Goal: Task Accomplishment & Management: Complete application form

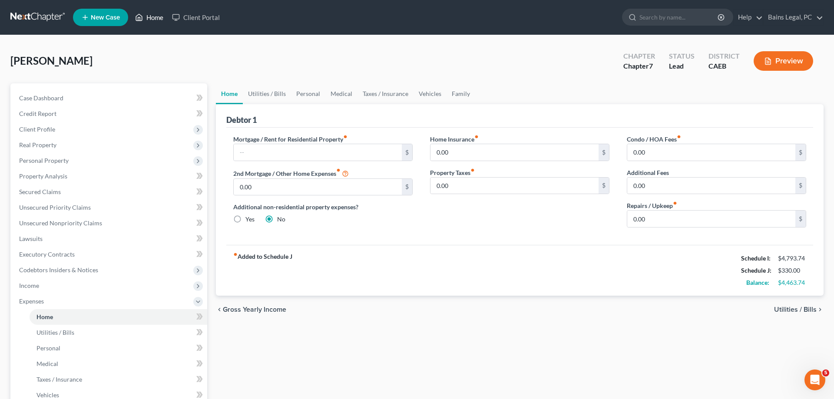
click at [155, 17] on link "Home" at bounding box center [149, 18] width 37 height 16
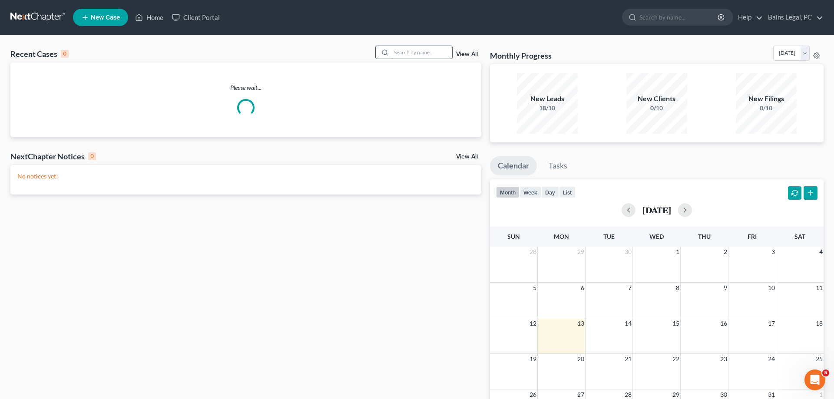
click at [392, 53] on input "search" at bounding box center [422, 52] width 61 height 13
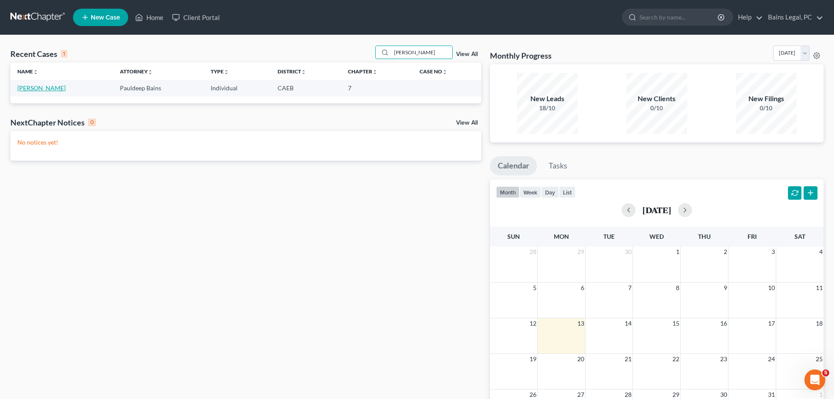
type input "[PERSON_NAME]"
click at [31, 90] on link "[PERSON_NAME]" at bounding box center [41, 87] width 48 height 7
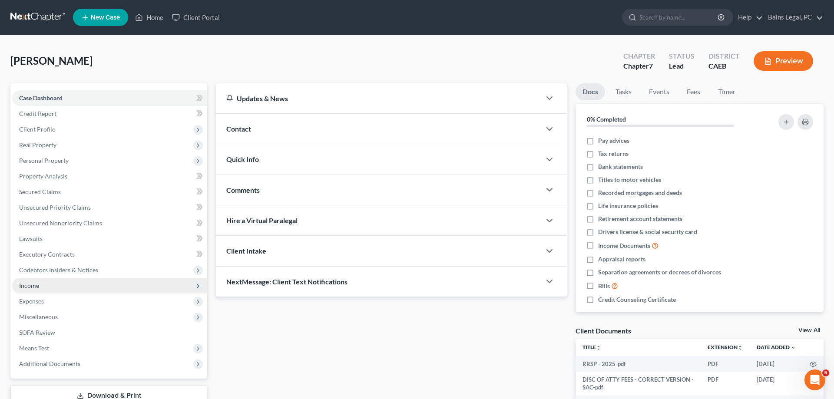
drag, startPoint x: 37, startPoint y: 285, endPoint x: 47, endPoint y: 286, distance: 10.6
click at [37, 285] on span "Income" at bounding box center [29, 285] width 20 height 7
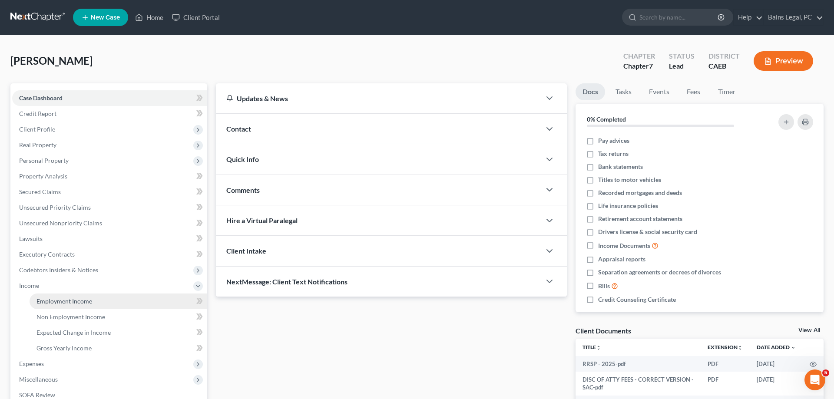
click at [85, 301] on span "Employment Income" at bounding box center [65, 301] width 56 height 7
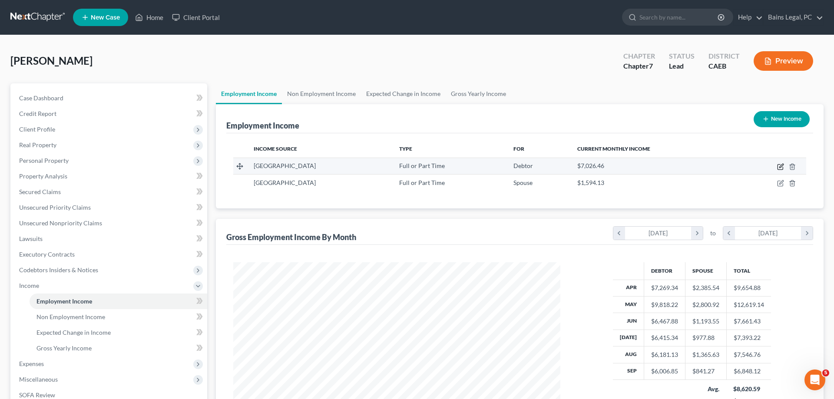
scroll to position [163, 345]
click at [780, 165] on icon "button" at bounding box center [780, 166] width 7 height 7
select select "0"
select select "4"
select select "2"
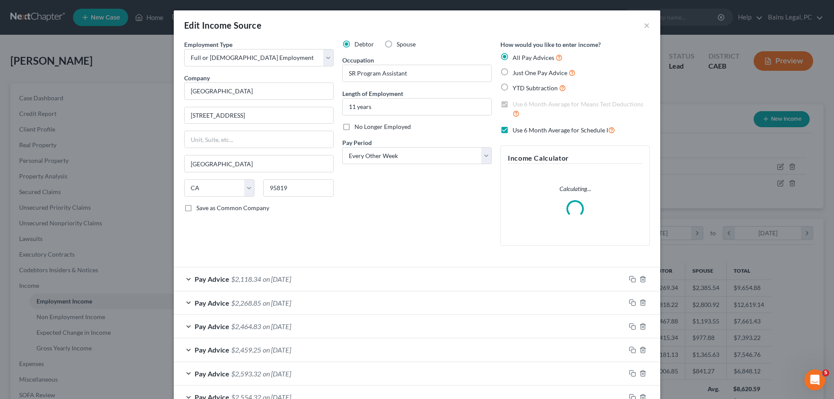
scroll to position [223, 0]
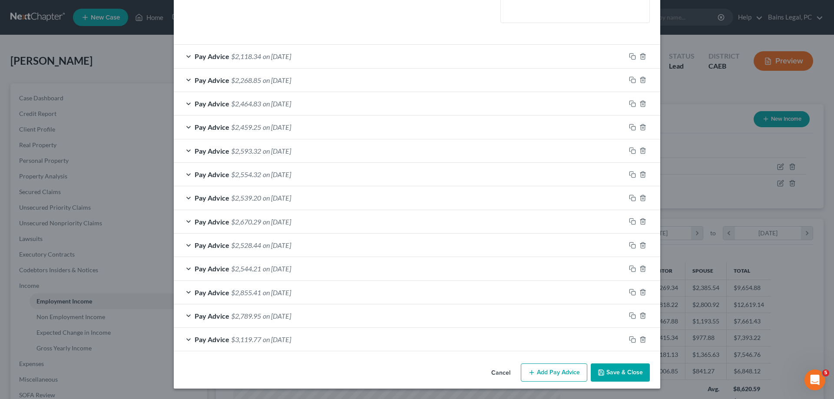
click at [615, 373] on button "Save & Close" at bounding box center [620, 373] width 59 height 18
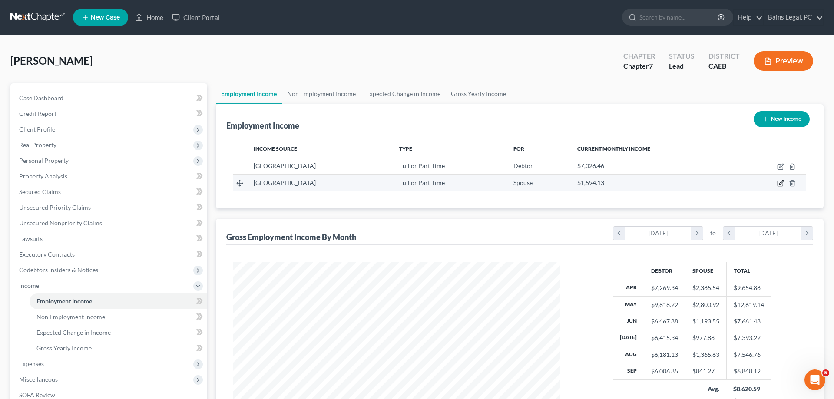
click at [782, 184] on icon "button" at bounding box center [780, 183] width 7 height 7
select select "0"
select select "4"
select select "1"
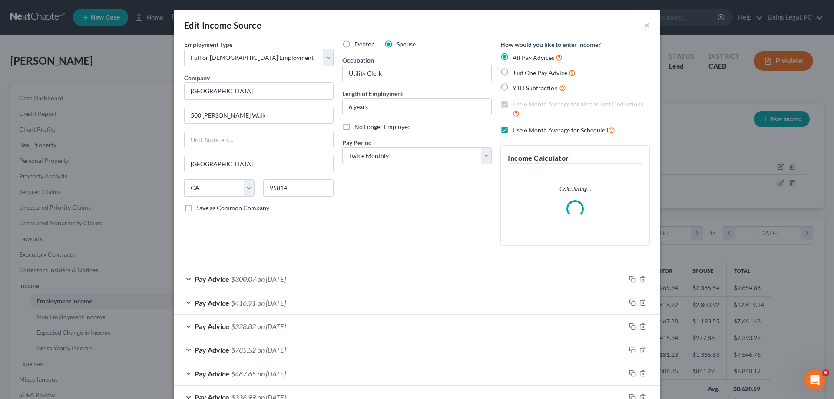
scroll to position [199, 0]
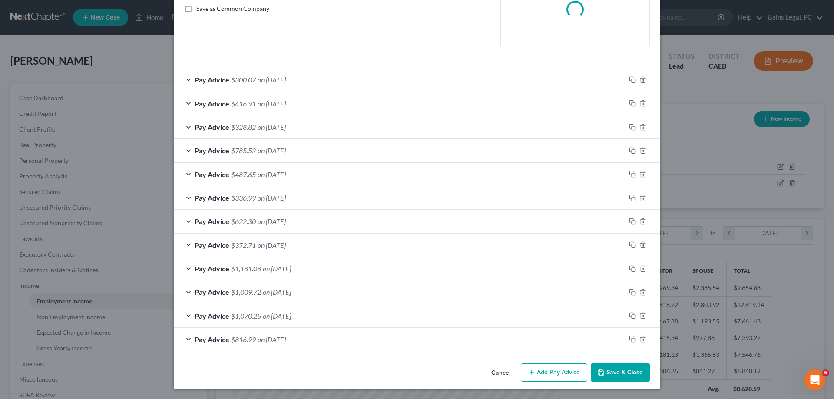
click at [629, 375] on button "Save & Close" at bounding box center [620, 373] width 59 height 18
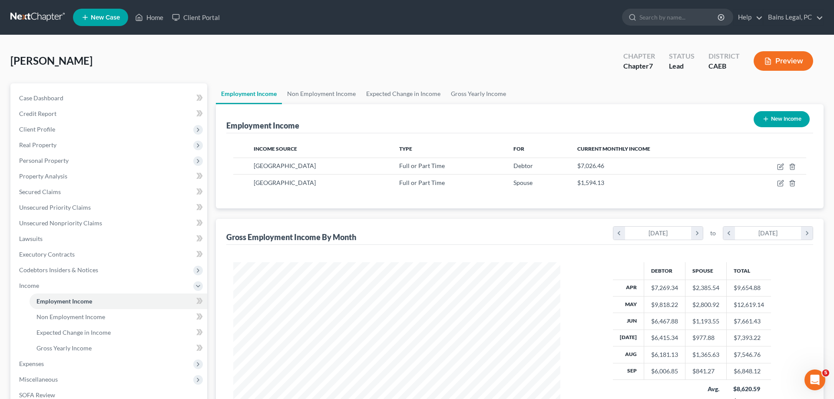
scroll to position [124, 0]
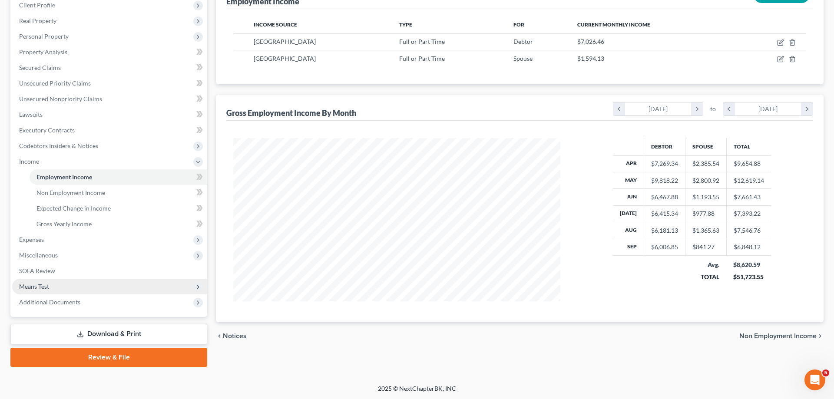
click at [33, 288] on span "Means Test" at bounding box center [34, 286] width 30 height 7
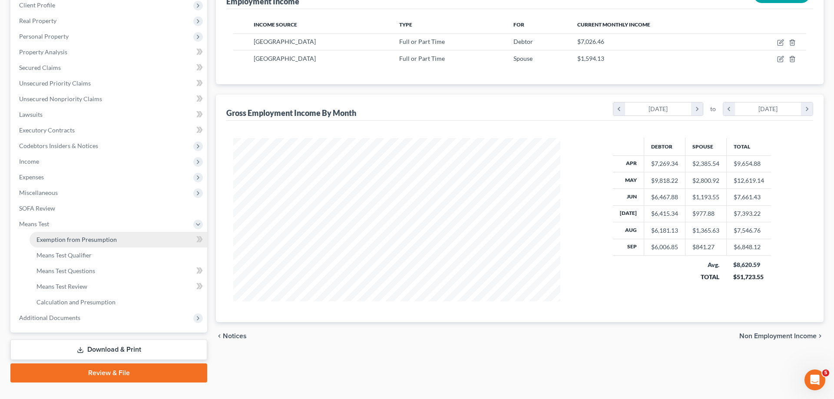
click at [99, 246] on link "Exemption from Presumption" at bounding box center [119, 240] width 178 height 16
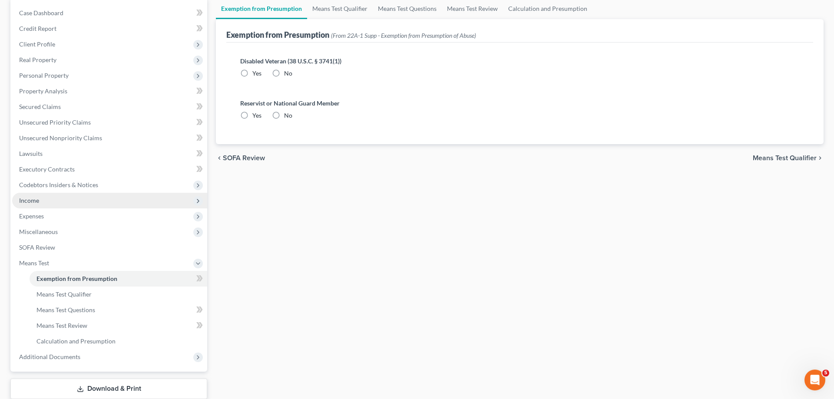
radio input "true"
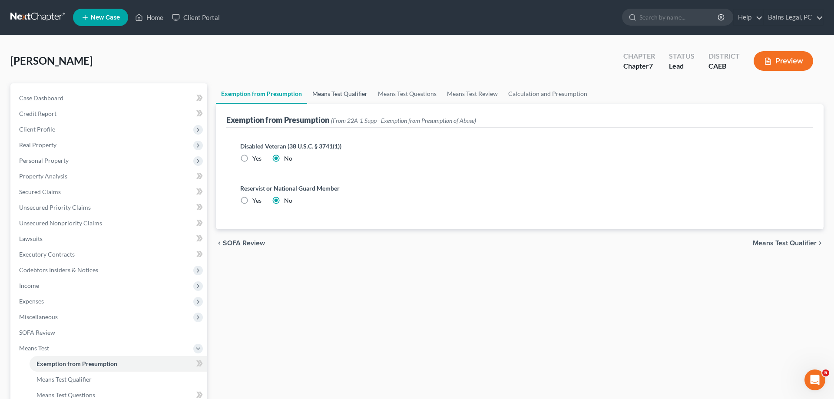
click at [323, 94] on link "Means Test Qualifier" at bounding box center [340, 93] width 66 height 21
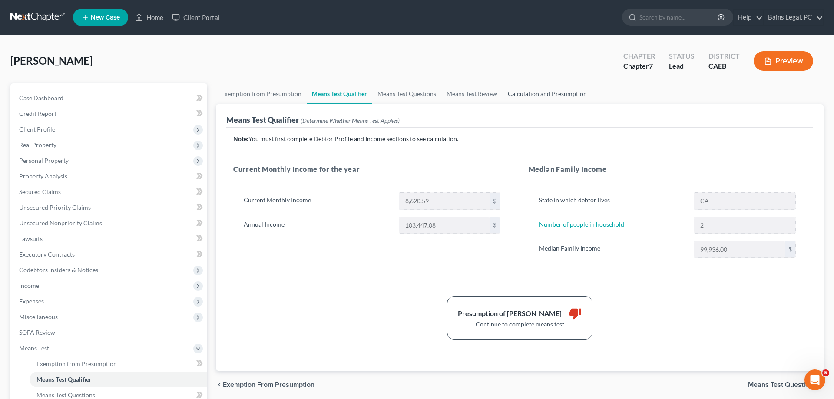
drag, startPoint x: 547, startPoint y: 95, endPoint x: 538, endPoint y: 100, distance: 10.1
click at [547, 96] on link "Calculation and Presumption" at bounding box center [548, 93] width 90 height 21
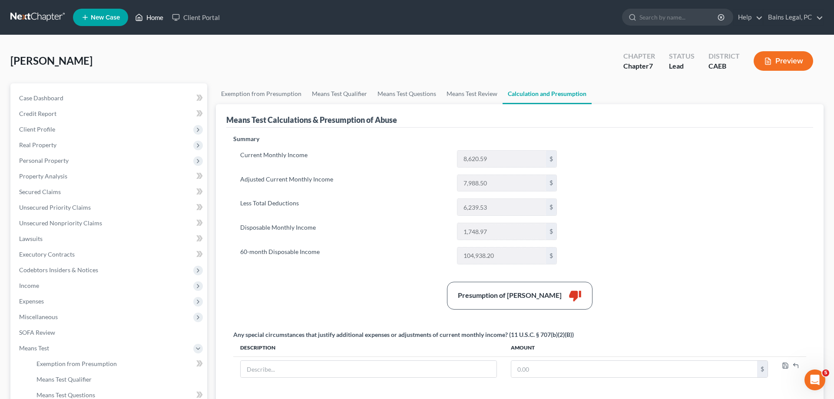
click at [146, 12] on link "Home" at bounding box center [149, 18] width 37 height 16
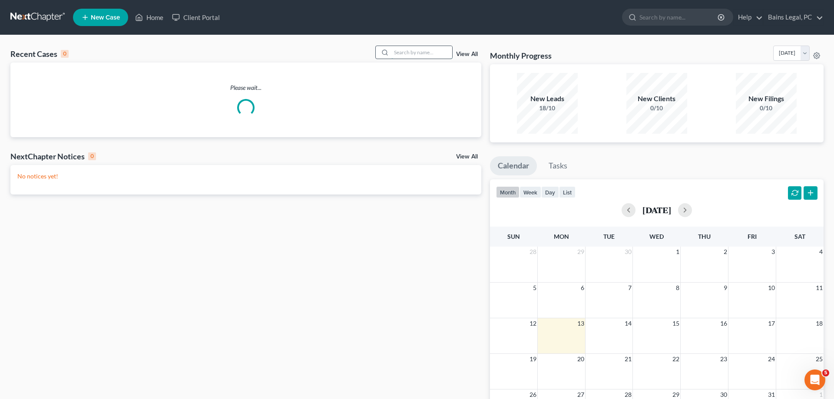
click at [393, 51] on input "search" at bounding box center [422, 52] width 61 height 13
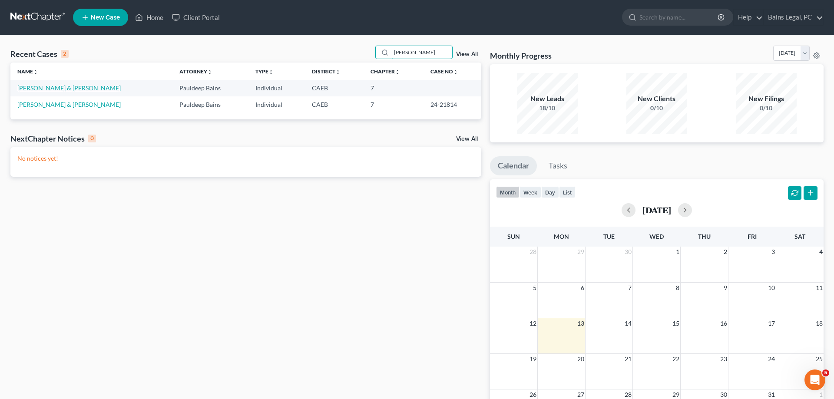
type input "[PERSON_NAME]"
click at [71, 90] on link "[PERSON_NAME] & [PERSON_NAME]" at bounding box center [68, 87] width 103 height 7
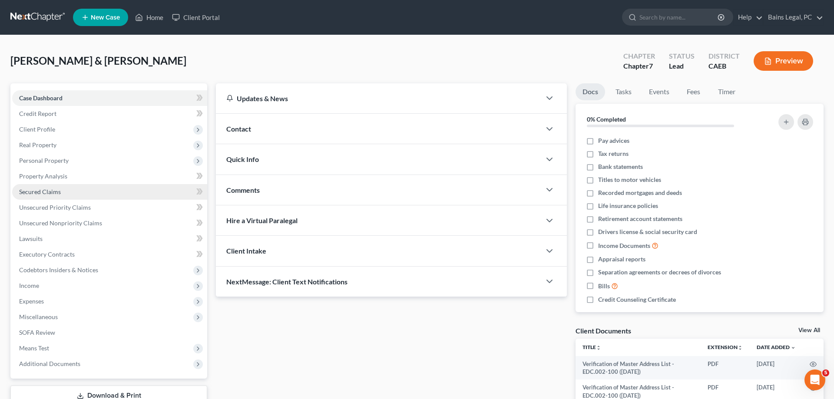
click at [40, 197] on link "Secured Claims" at bounding box center [109, 192] width 195 height 16
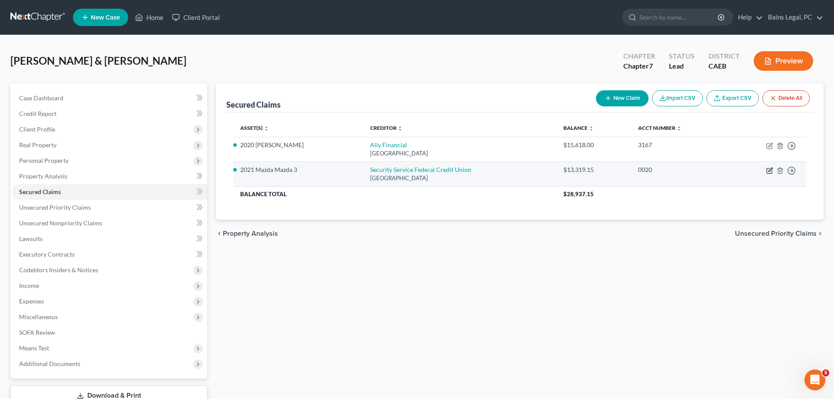
click at [771, 170] on icon "button" at bounding box center [770, 170] width 7 height 7
select select "45"
select select "0"
select select "1"
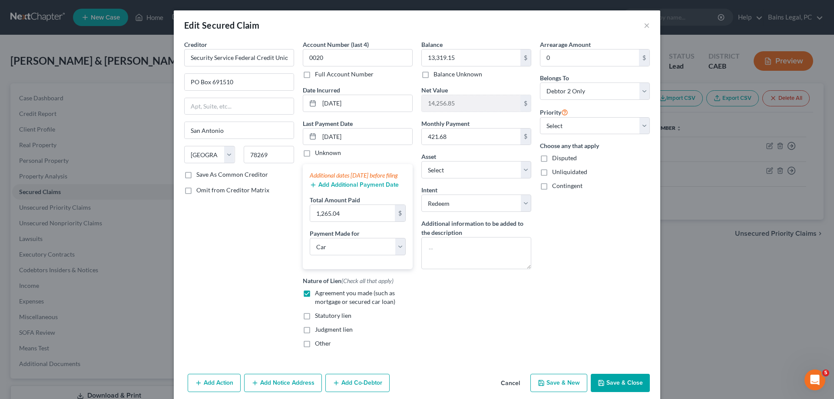
click at [631, 389] on button "Save & Close" at bounding box center [620, 383] width 59 height 18
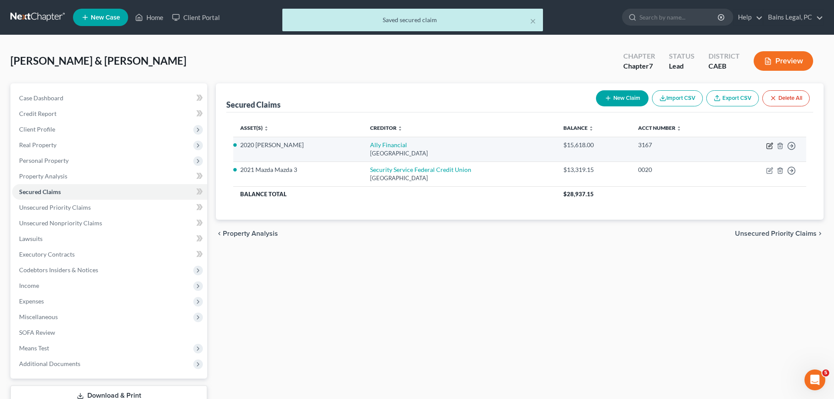
click at [769, 143] on icon "button" at bounding box center [770, 146] width 7 height 7
select select "45"
select select "0"
select select "2"
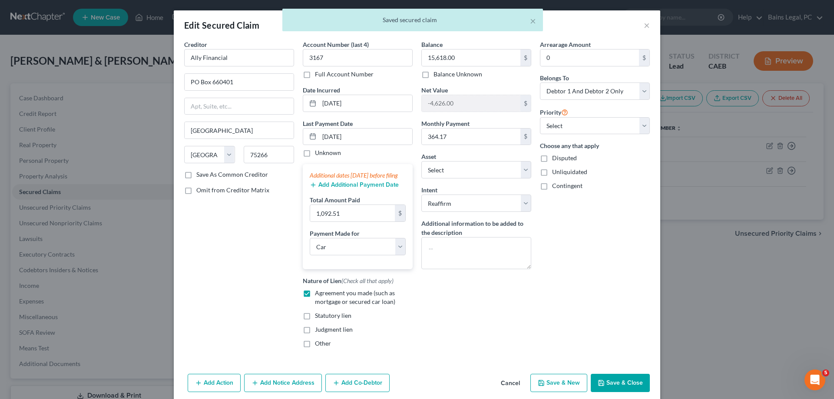
click at [604, 387] on icon "button" at bounding box center [601, 383] width 7 height 7
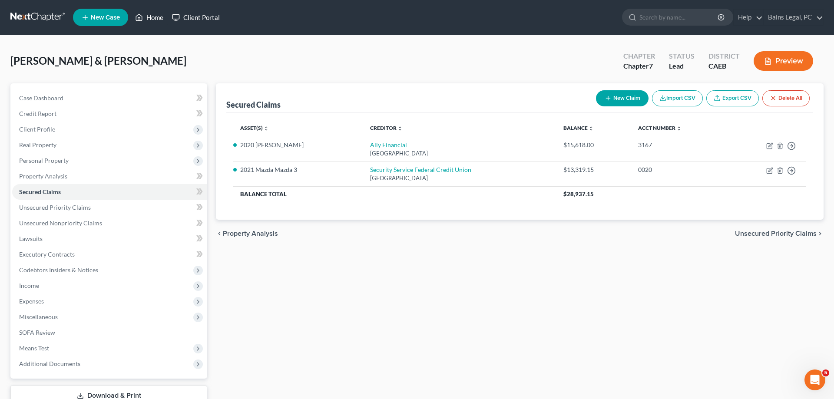
click at [150, 17] on link "Home" at bounding box center [149, 18] width 37 height 16
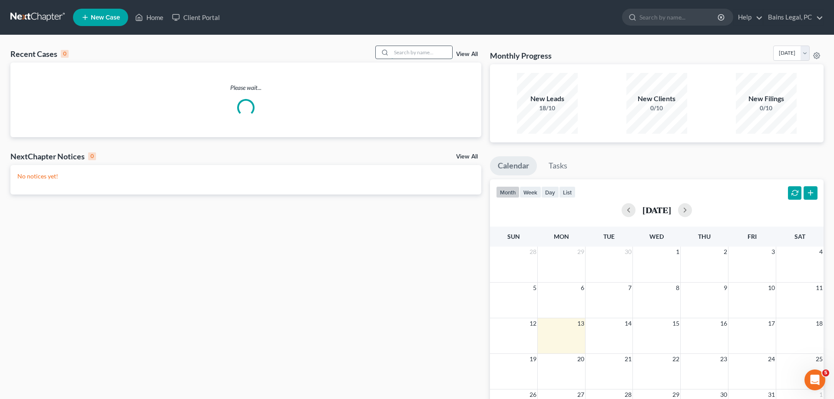
click at [415, 49] on input "search" at bounding box center [422, 52] width 61 height 13
type input "d"
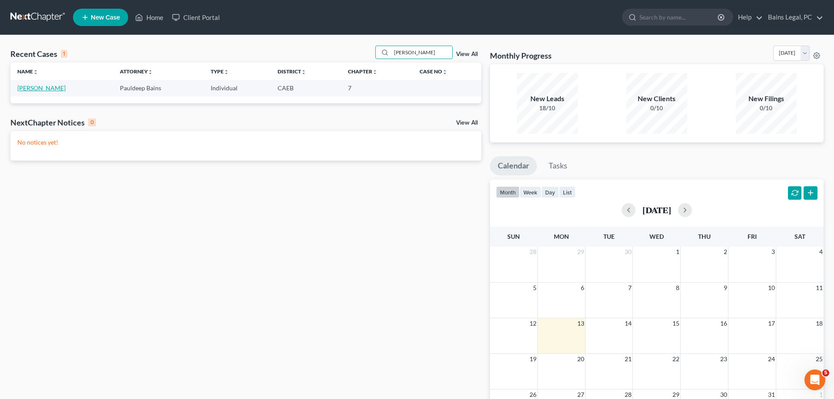
type input "[PERSON_NAME]"
click at [38, 89] on link "[PERSON_NAME]" at bounding box center [41, 87] width 48 height 7
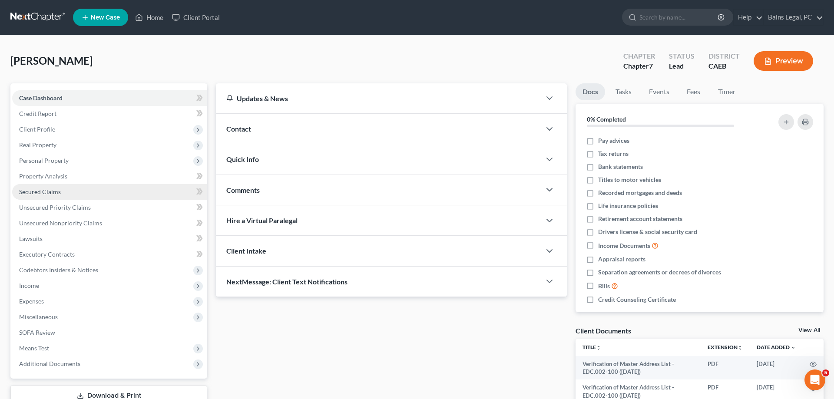
click at [62, 192] on link "Secured Claims" at bounding box center [109, 192] width 195 height 16
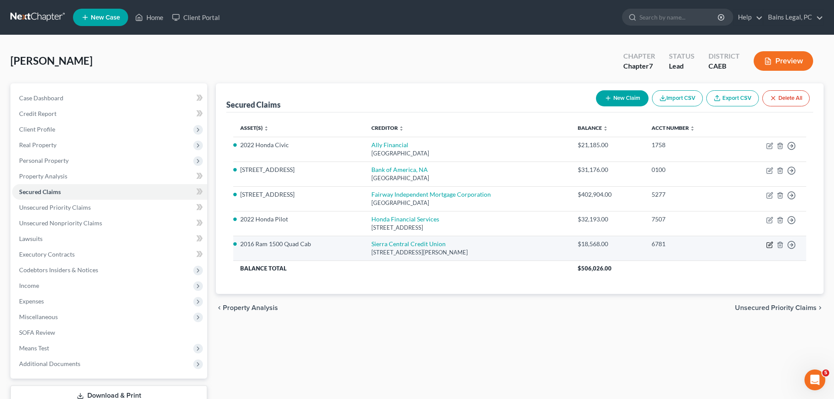
click at [771, 244] on icon "button" at bounding box center [770, 245] width 7 height 7
select select "4"
select select "0"
select select "2"
select select "0"
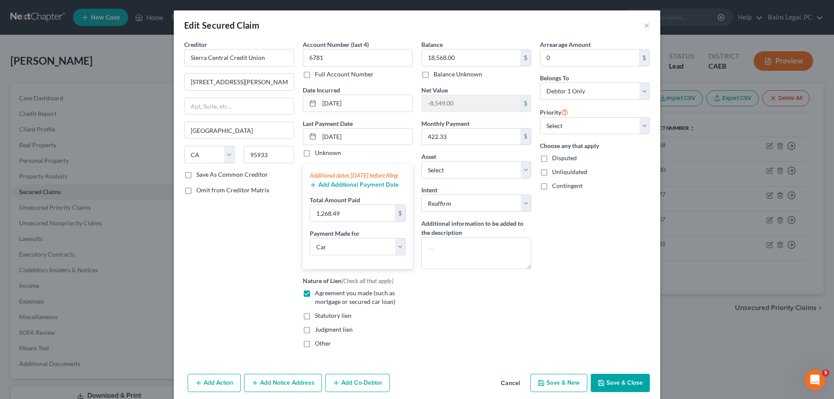
click at [630, 389] on button "Save & Close" at bounding box center [620, 383] width 59 height 18
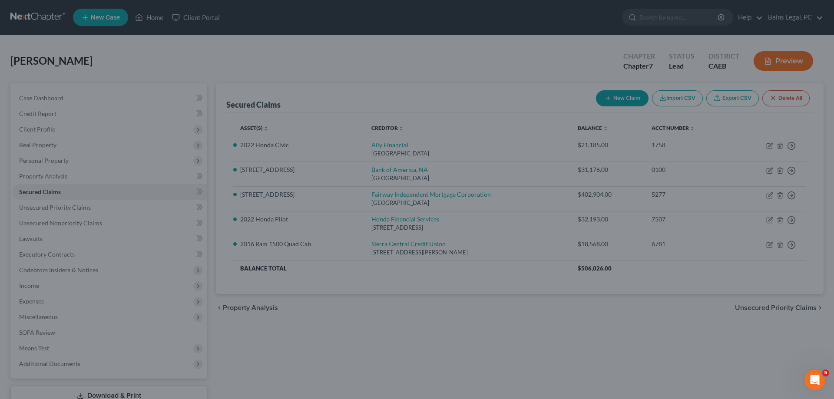
select select "23"
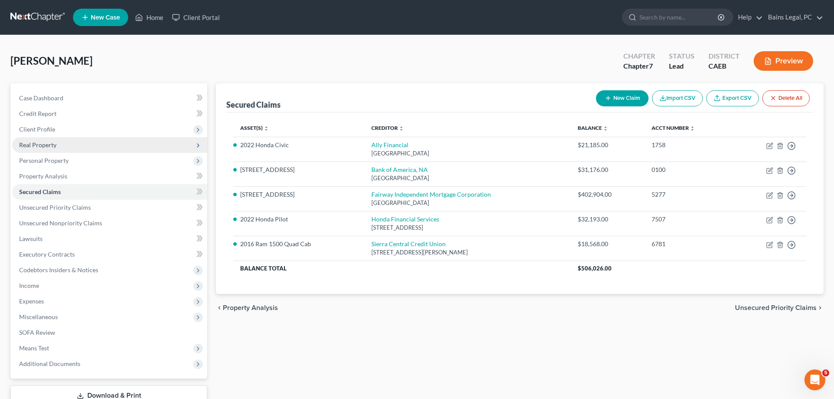
drag, startPoint x: 59, startPoint y: 149, endPoint x: 72, endPoint y: 152, distance: 13.4
click at [60, 149] on span "Real Property" at bounding box center [109, 145] width 195 height 16
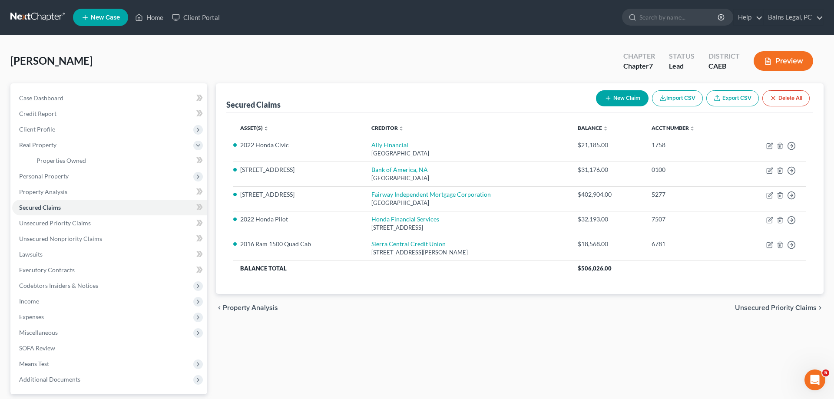
drag, startPoint x: 70, startPoint y: 127, endPoint x: 77, endPoint y: 138, distance: 13.0
click at [71, 128] on span "Client Profile" at bounding box center [109, 130] width 195 height 16
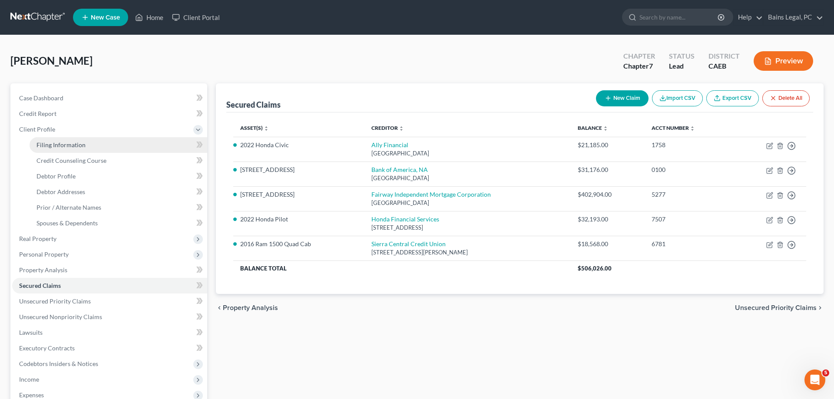
click at [77, 143] on span "Filing Information" at bounding box center [61, 144] width 49 height 7
select select "1"
select select "0"
select select "4"
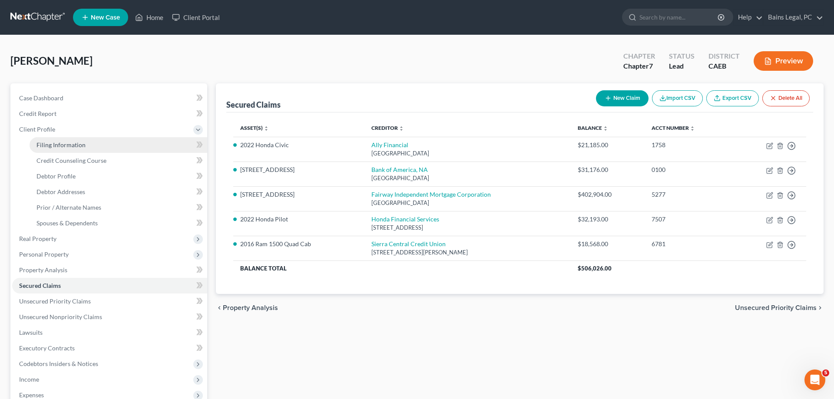
select select "1"
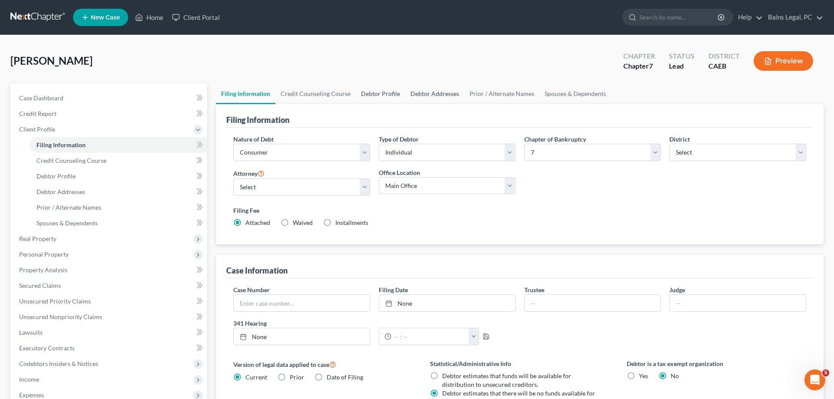
click at [382, 94] on link "Debtor Profile" at bounding box center [381, 93] width 50 height 21
select select "1"
select select "3"
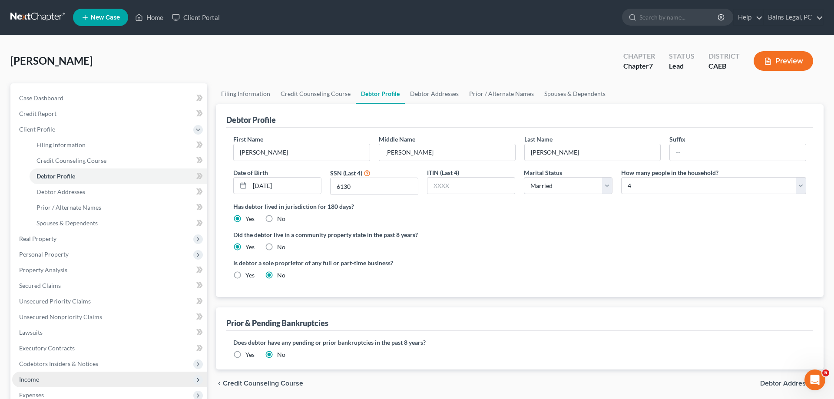
click at [44, 375] on span "Income" at bounding box center [109, 380] width 195 height 16
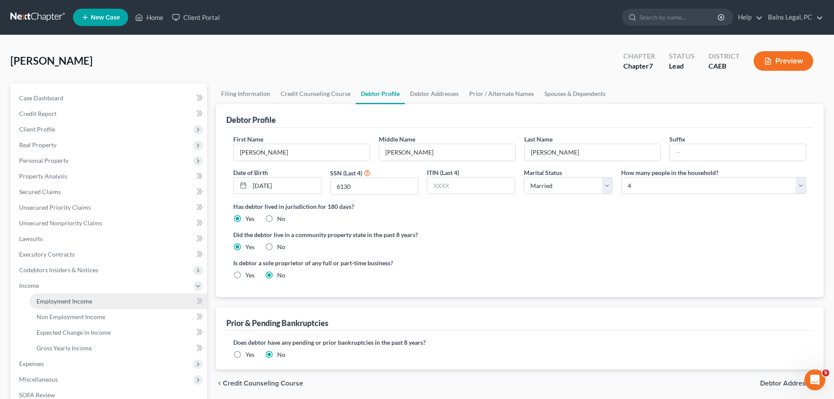
click at [45, 304] on span "Employment Income" at bounding box center [65, 301] width 56 height 7
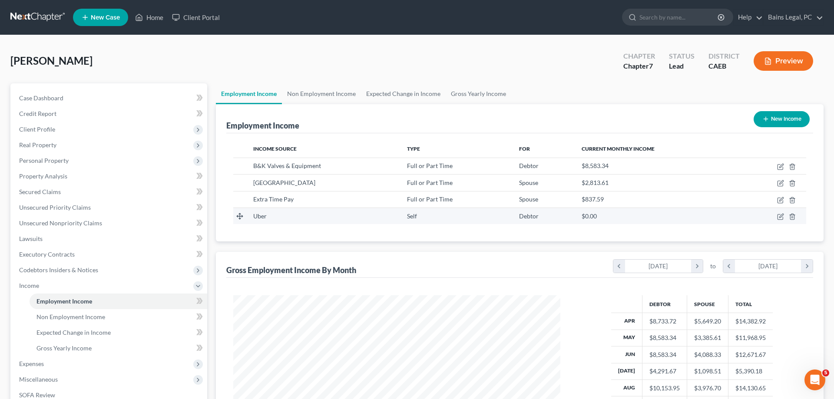
scroll to position [163, 345]
click at [778, 215] on icon "button" at bounding box center [780, 217] width 5 height 5
select select "1"
select select "0"
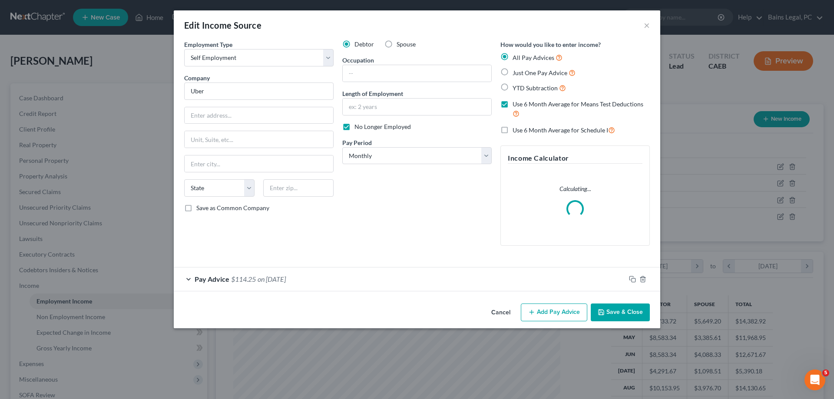
click at [618, 323] on div "Cancel Add Pay Advice Save & Close" at bounding box center [417, 314] width 487 height 29
click at [618, 318] on button "Save & Close" at bounding box center [620, 313] width 59 height 18
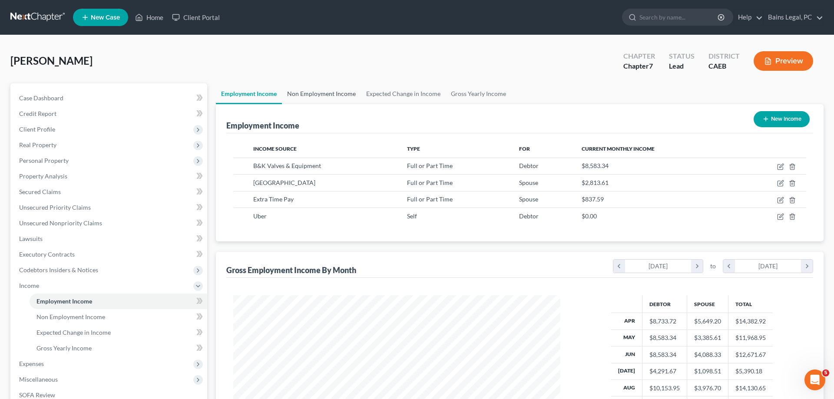
click at [315, 92] on link "Non Employment Income" at bounding box center [321, 93] width 79 height 21
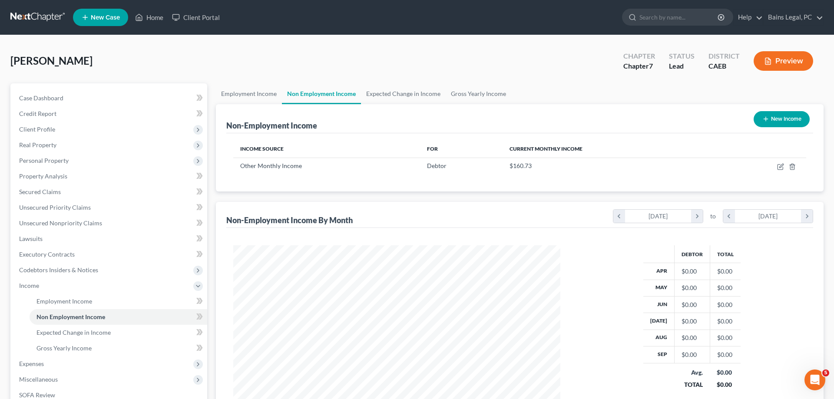
scroll to position [163, 345]
click at [359, 101] on link "Non Employment Income" at bounding box center [321, 93] width 79 height 21
click at [377, 96] on link "Expected Change in Income" at bounding box center [403, 93] width 85 height 21
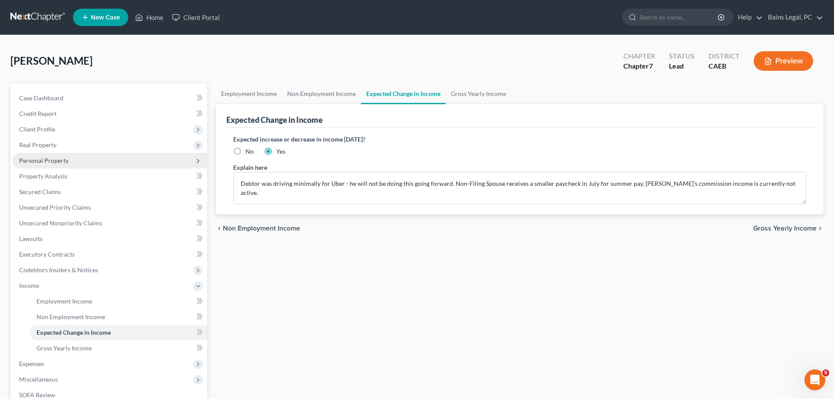
click at [60, 164] on span "Personal Property" at bounding box center [44, 160] width 50 height 7
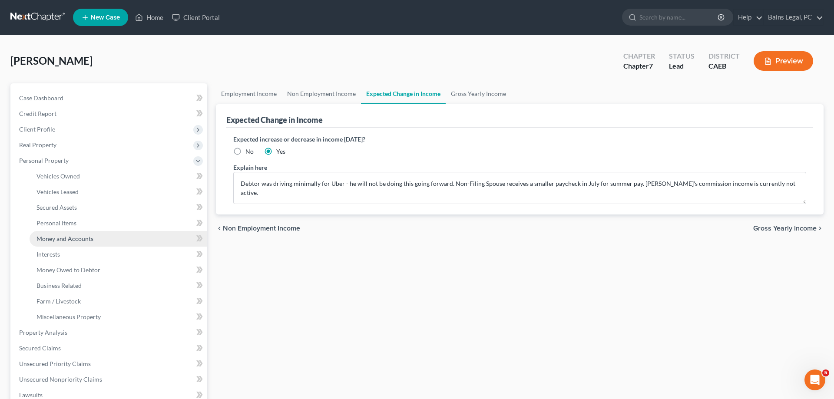
click at [72, 240] on span "Money and Accounts" at bounding box center [65, 238] width 57 height 7
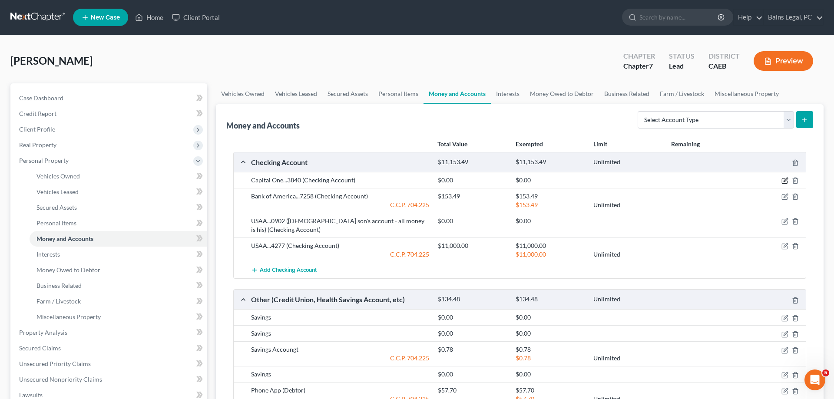
click at [784, 180] on icon "button" at bounding box center [785, 180] width 7 height 7
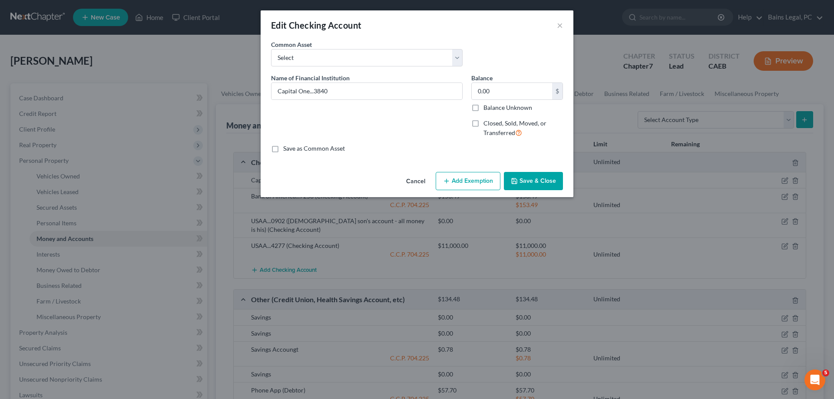
click at [547, 186] on button "Save & Close" at bounding box center [533, 181] width 59 height 18
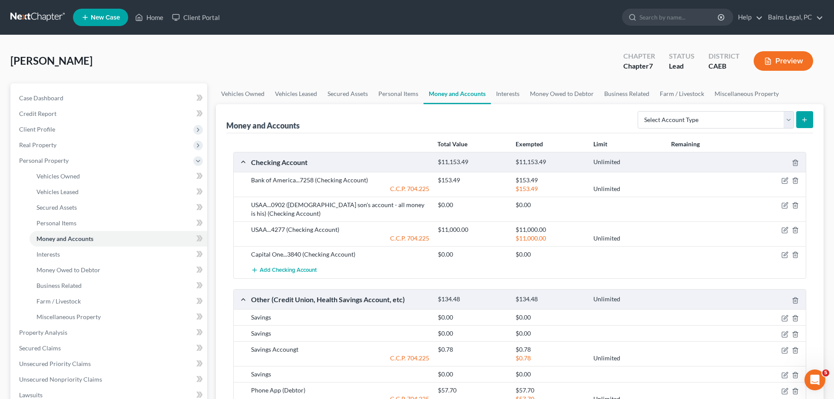
click at [784, 262] on div "Capital One...3840 (Checking Account) $0.00 $0.00" at bounding box center [520, 254] width 572 height 16
click at [787, 254] on icon "button" at bounding box center [786, 254] width 4 height 4
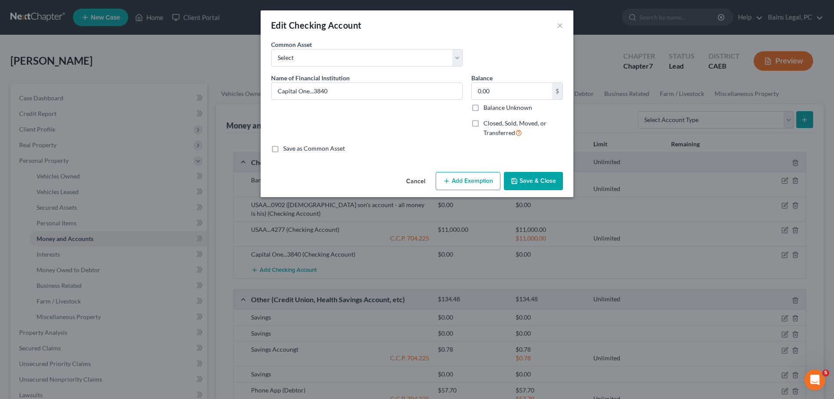
click at [545, 182] on button "Save & Close" at bounding box center [533, 181] width 59 height 18
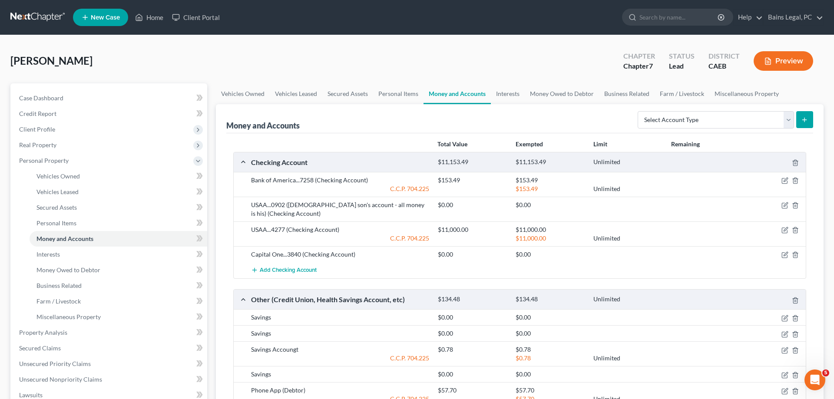
click at [364, 240] on div "C.C.P. 704.225" at bounding box center [340, 238] width 187 height 9
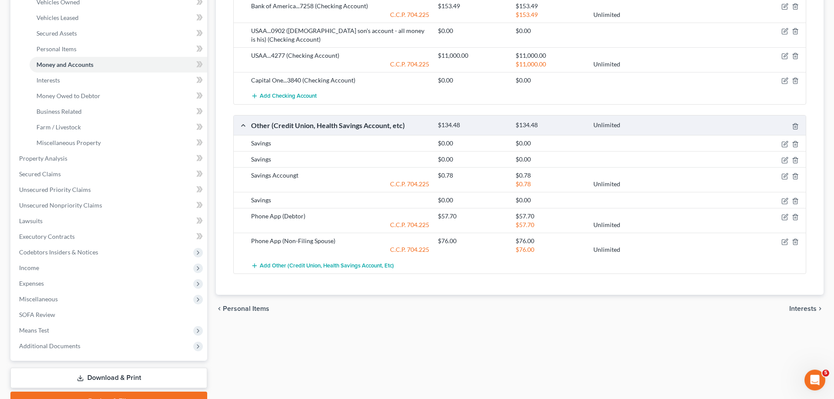
scroll to position [177, 0]
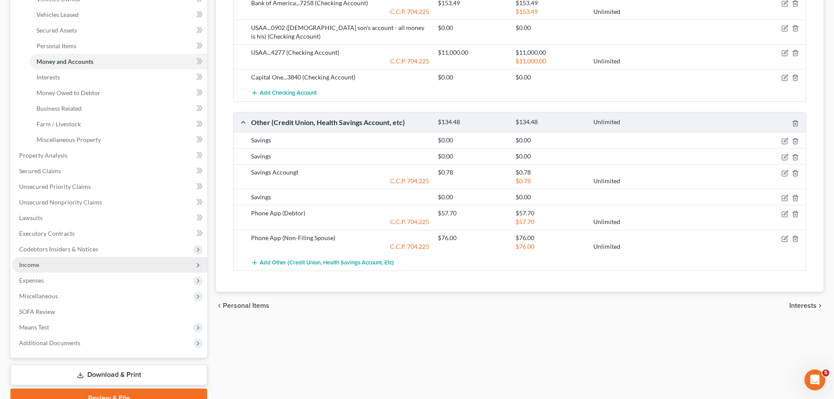
drag, startPoint x: 31, startPoint y: 264, endPoint x: 41, endPoint y: 270, distance: 11.5
click at [33, 265] on span "Income" at bounding box center [29, 264] width 20 height 7
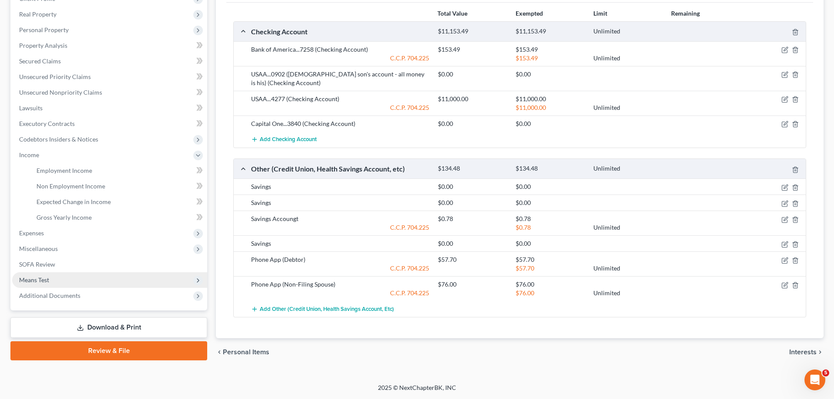
scroll to position [130, 0]
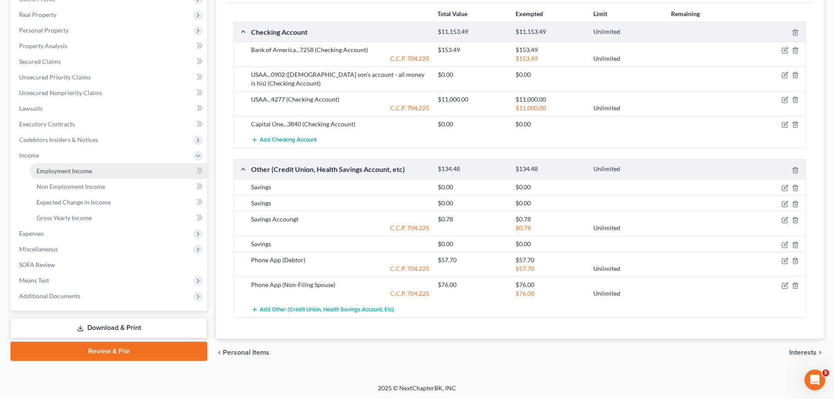
click at [75, 174] on span "Employment Income" at bounding box center [65, 170] width 56 height 7
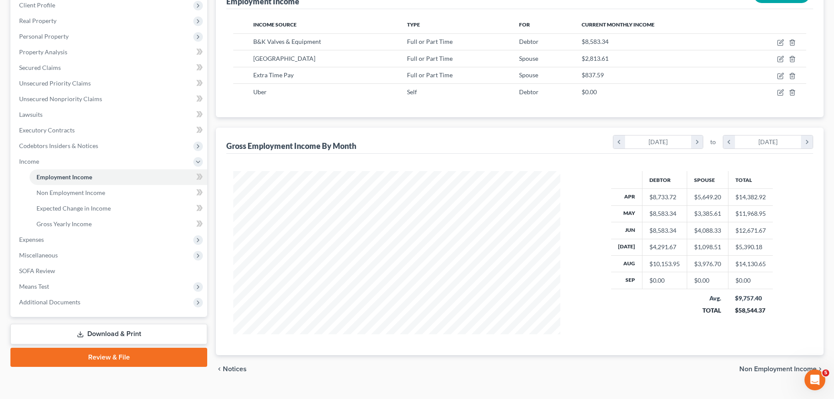
scroll to position [163, 345]
click at [783, 42] on icon "button" at bounding box center [780, 42] width 7 height 7
select select "0"
select select "4"
select select "1"
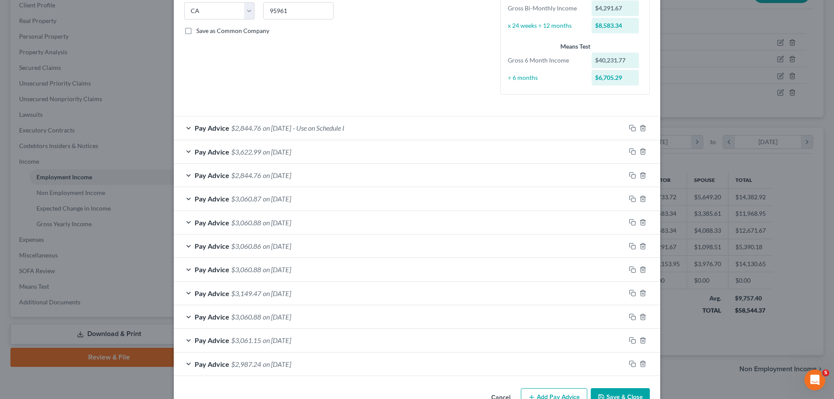
scroll to position [202, 0]
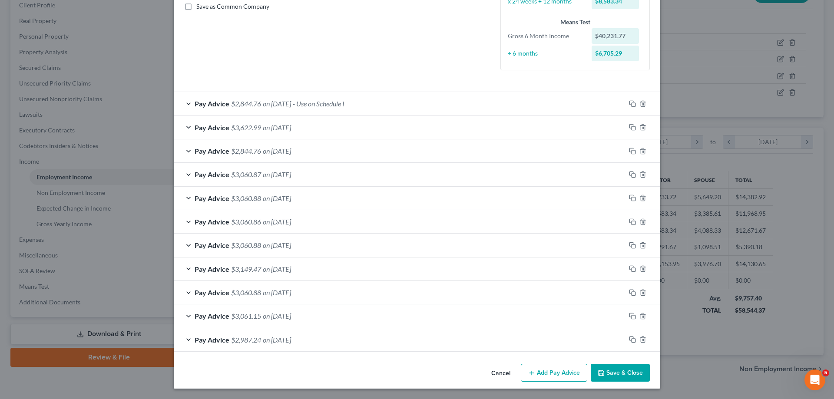
click at [633, 374] on button "Save & Close" at bounding box center [620, 373] width 59 height 18
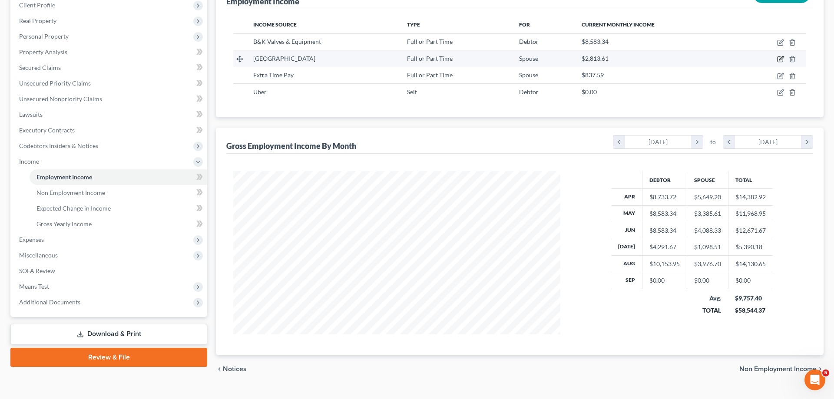
click at [780, 57] on icon "button" at bounding box center [780, 59] width 5 height 5
select select "0"
select select "4"
select select "0"
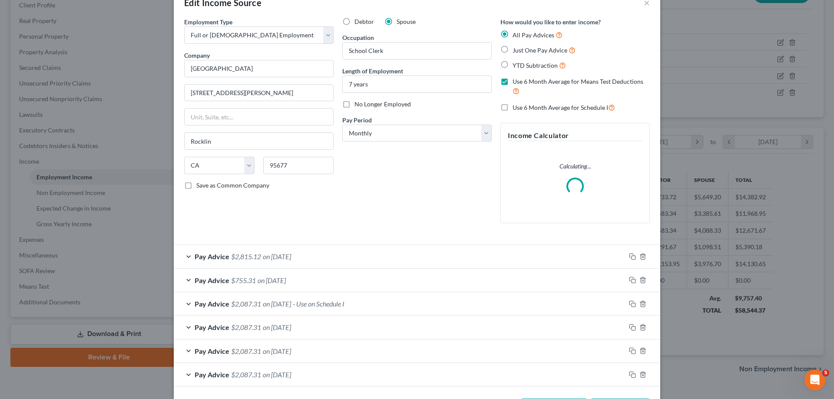
scroll to position [58, 0]
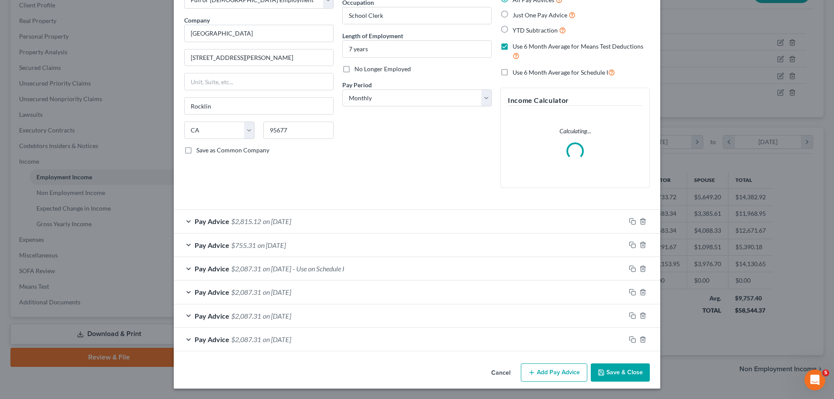
click at [617, 374] on button "Save & Close" at bounding box center [620, 373] width 59 height 18
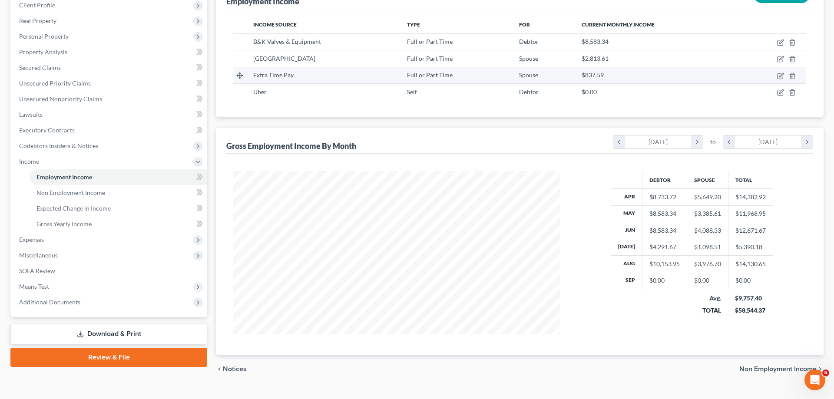
click at [783, 72] on td at bounding box center [773, 75] width 68 height 17
click at [782, 74] on icon "button" at bounding box center [780, 76] width 7 height 7
select select "0"
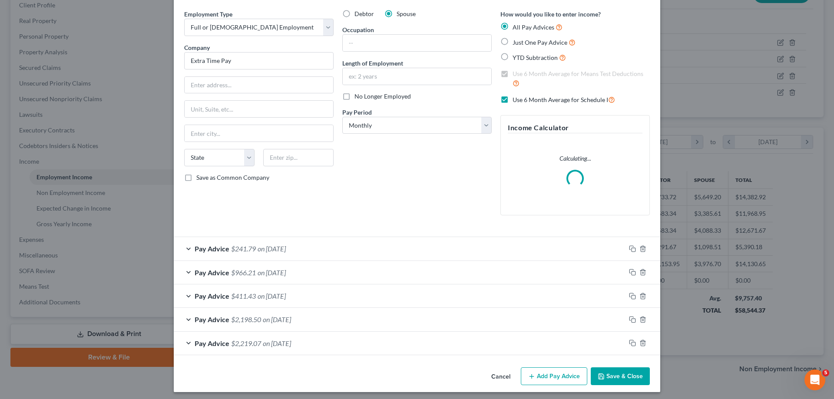
scroll to position [34, 0]
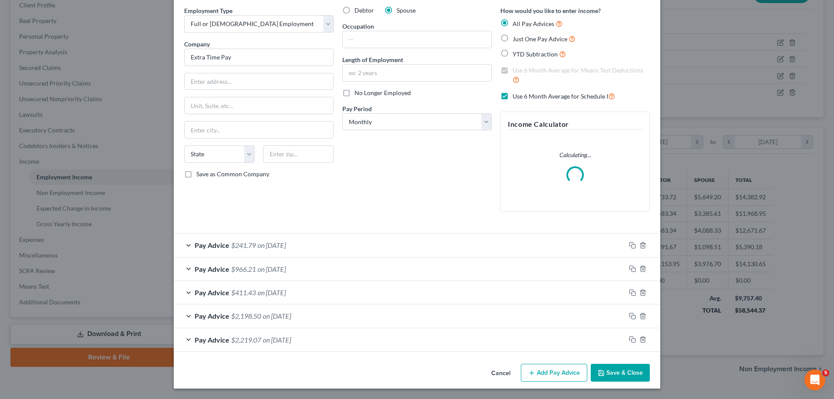
click at [618, 372] on button "Save & Close" at bounding box center [620, 373] width 59 height 18
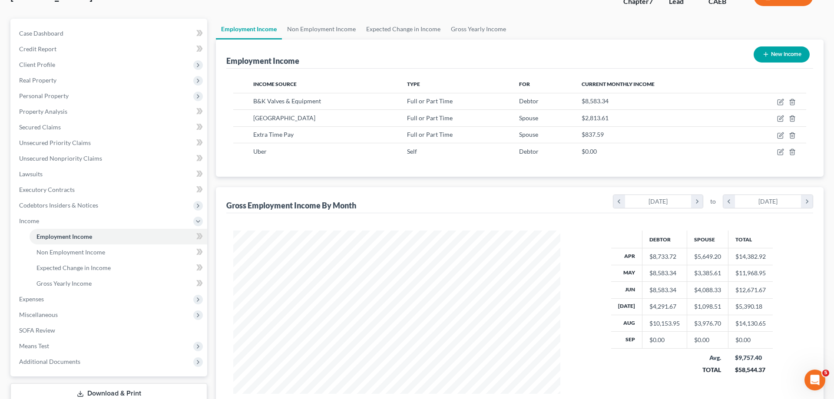
scroll to position [36, 0]
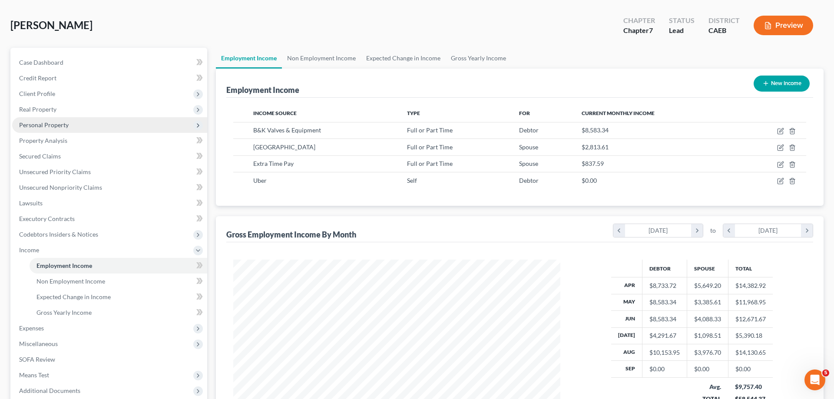
click at [46, 124] on span "Personal Property" at bounding box center [44, 124] width 50 height 7
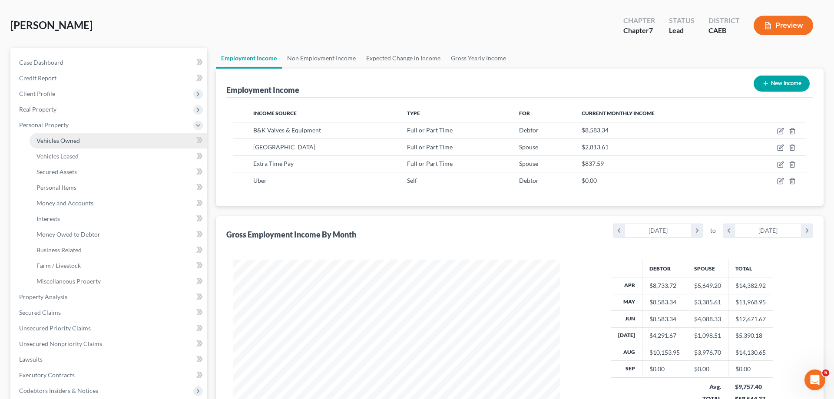
click at [60, 141] on span "Vehicles Owned" at bounding box center [58, 140] width 43 height 7
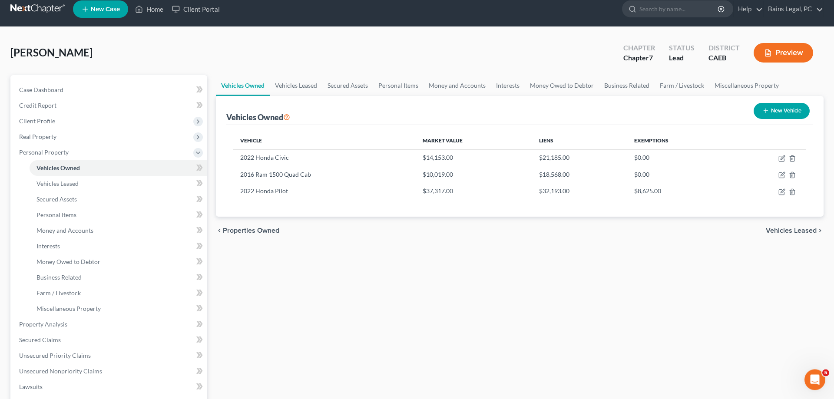
scroll to position [177, 0]
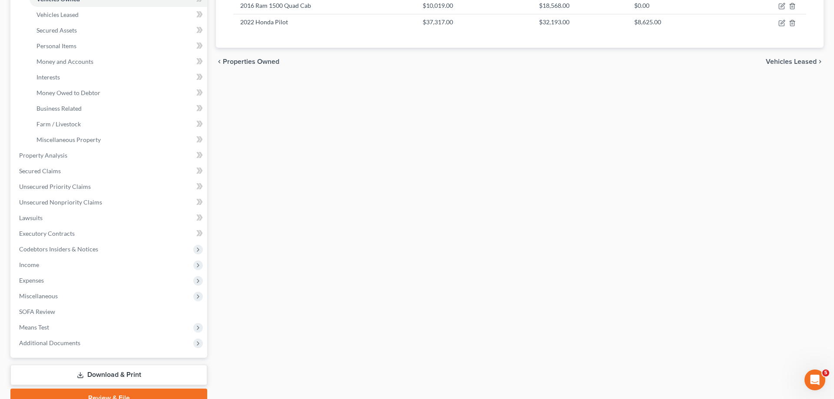
drag, startPoint x: 89, startPoint y: 375, endPoint x: 149, endPoint y: 362, distance: 62.0
click at [89, 376] on link "Download & Print" at bounding box center [108, 375] width 197 height 20
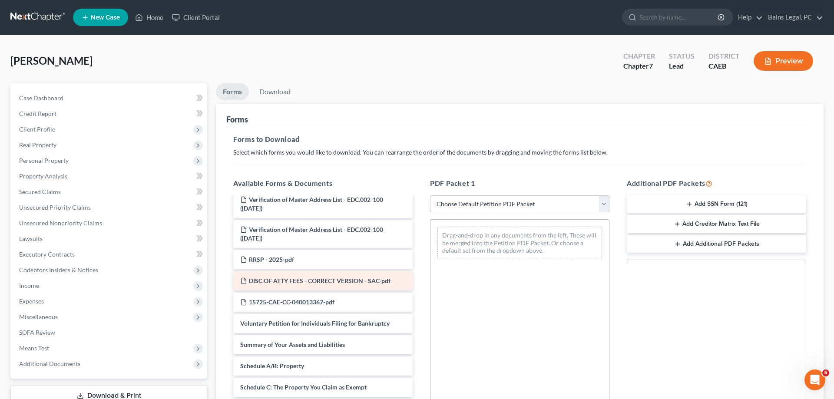
scroll to position [89, 0]
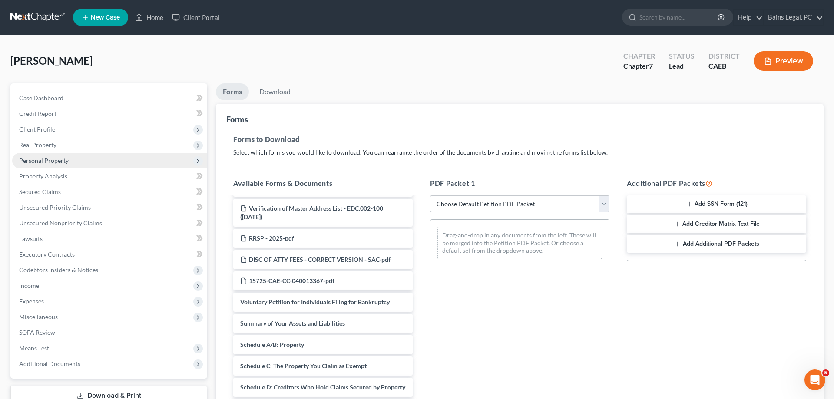
click at [75, 163] on span "Personal Property" at bounding box center [109, 161] width 195 height 16
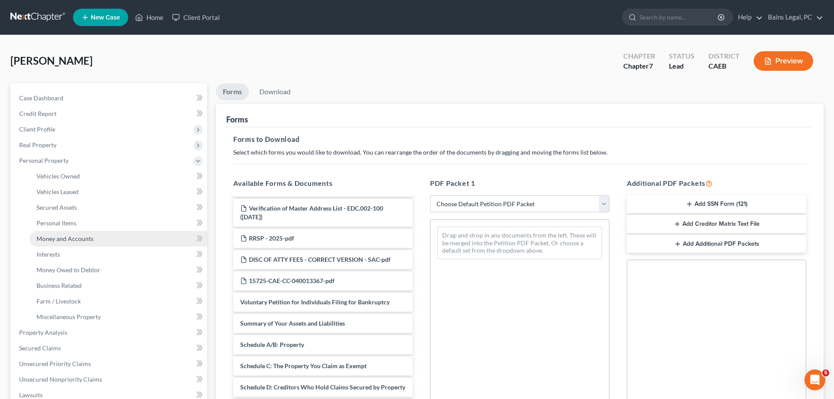
click at [84, 240] on span "Money and Accounts" at bounding box center [65, 238] width 57 height 7
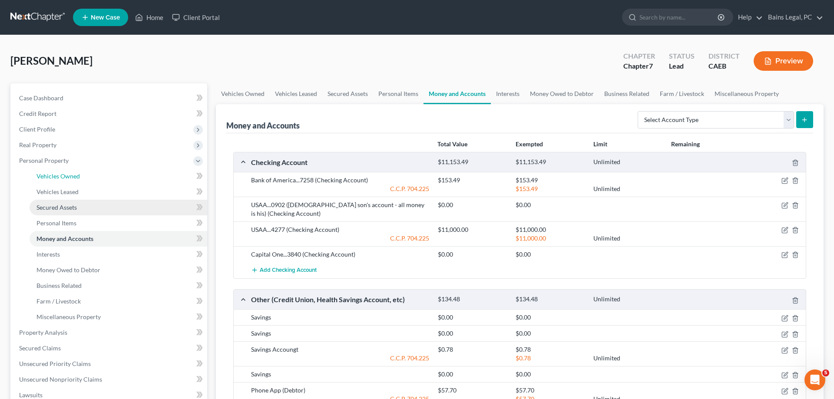
click at [75, 182] on link "Vehicles Owned" at bounding box center [119, 177] width 178 height 16
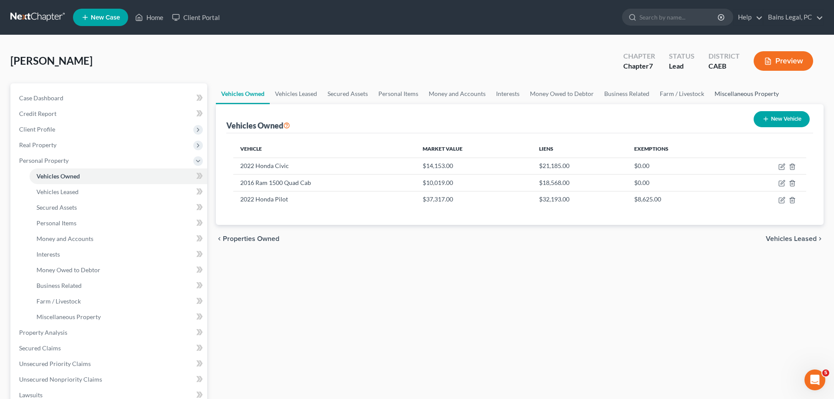
click at [734, 96] on link "Miscellaneous Property" at bounding box center [747, 93] width 75 height 21
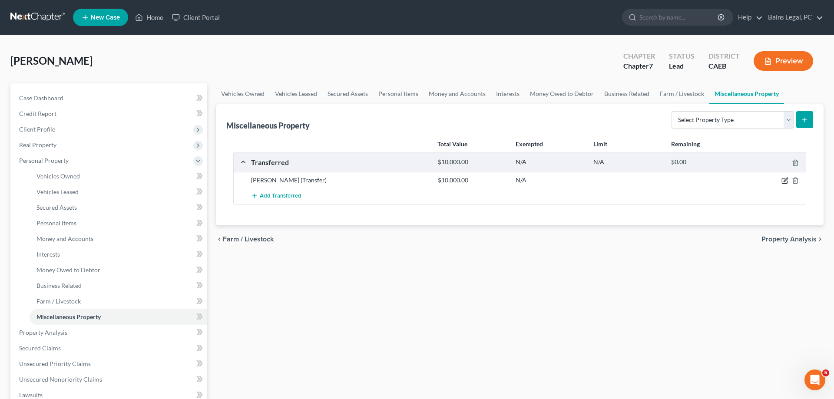
click at [787, 180] on icon "button" at bounding box center [785, 180] width 7 height 7
select select "Ordinary ([DATE])"
select select "4"
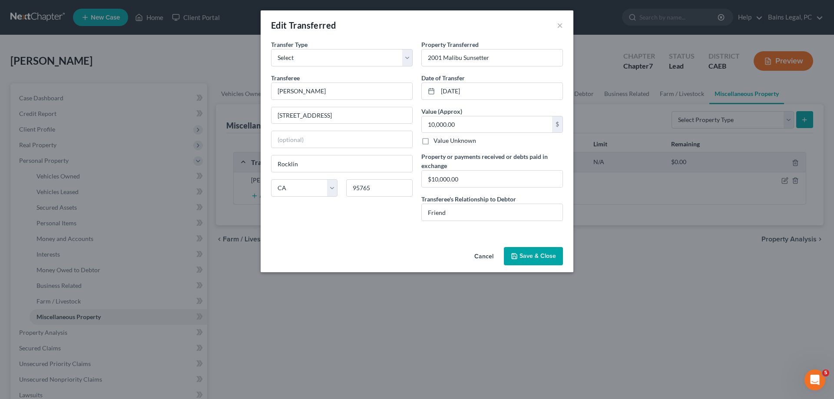
click at [547, 255] on button "Save & Close" at bounding box center [533, 256] width 59 height 18
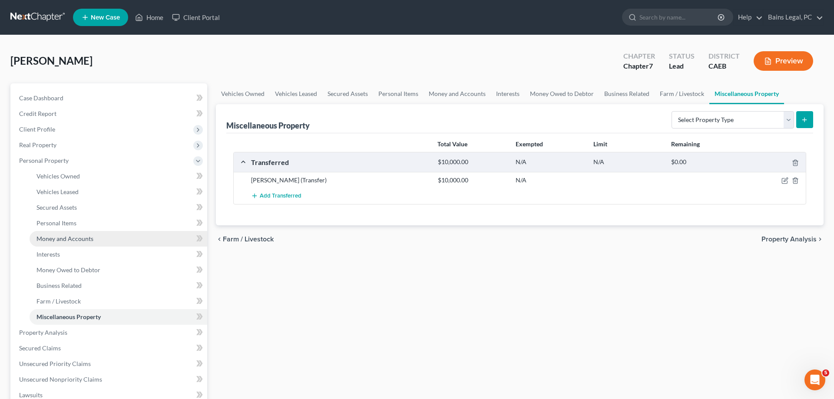
click at [84, 239] on span "Money and Accounts" at bounding box center [65, 238] width 57 height 7
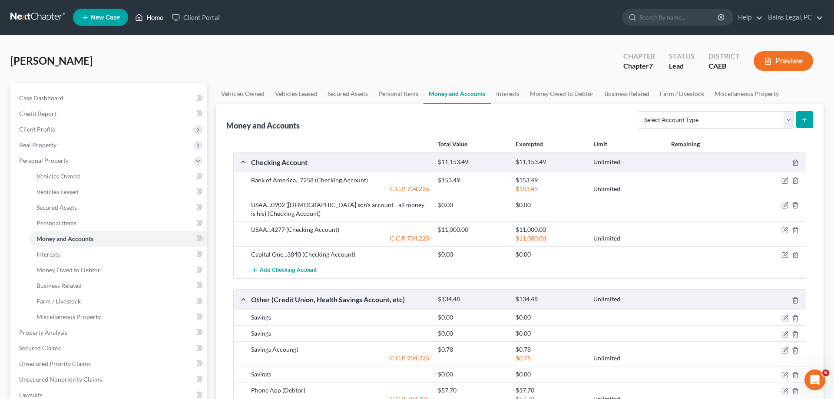
click at [147, 16] on link "Home" at bounding box center [149, 18] width 37 height 16
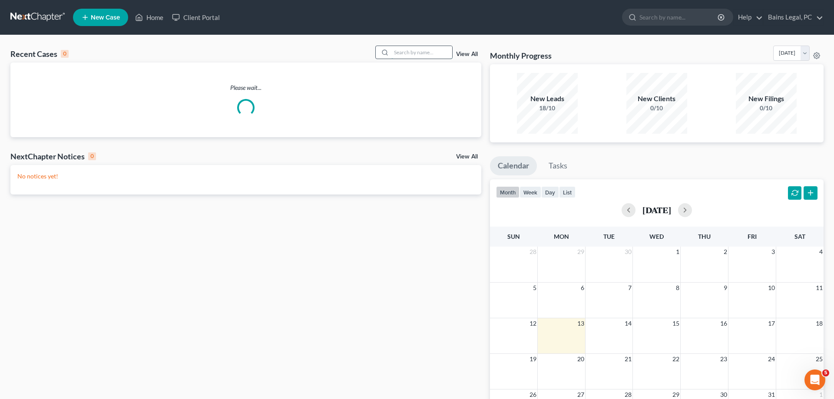
click at [407, 55] on input "search" at bounding box center [422, 52] width 61 height 13
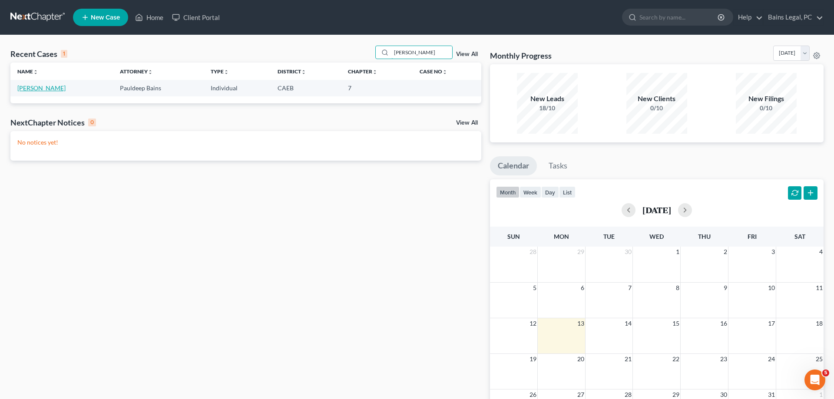
type input "[PERSON_NAME]"
click at [48, 88] on link "[PERSON_NAME]" at bounding box center [41, 87] width 48 height 7
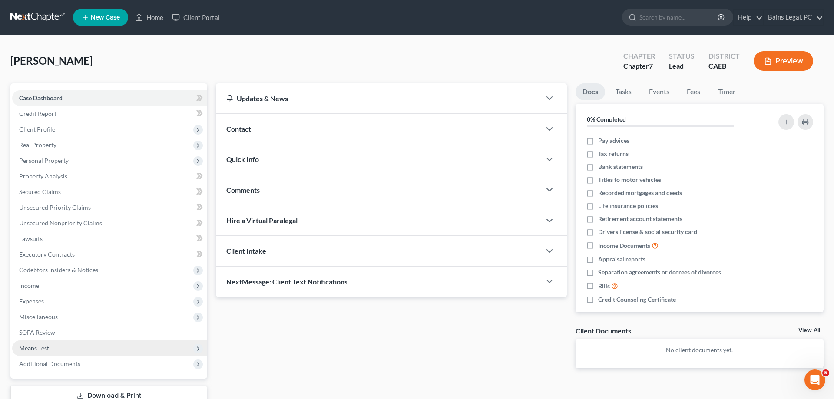
click at [103, 353] on span "Means Test" at bounding box center [109, 349] width 195 height 16
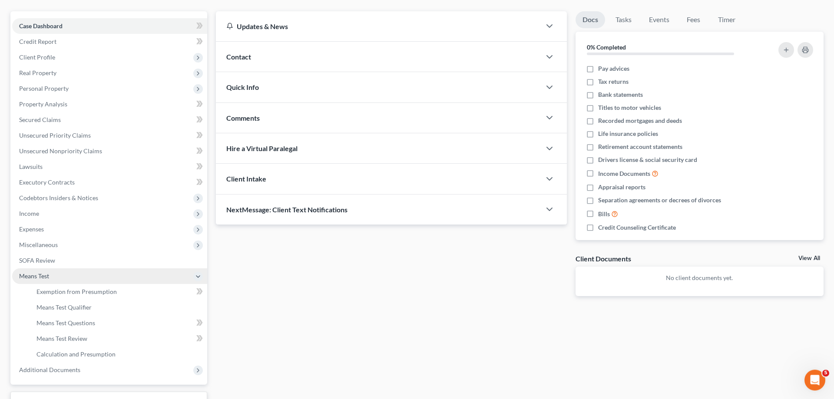
scroll to position [133, 0]
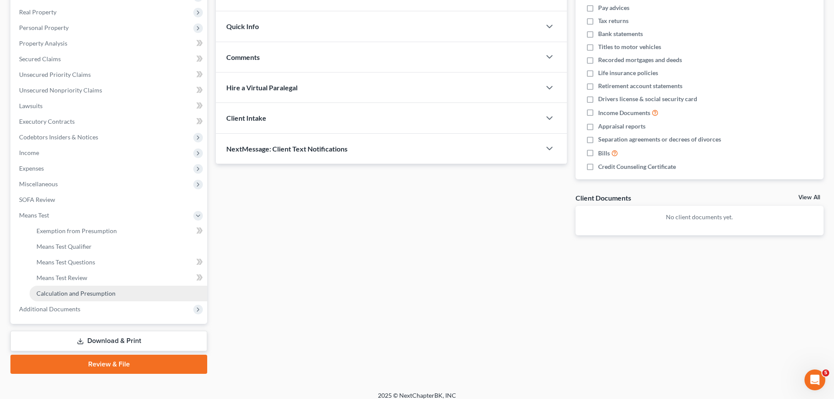
drag, startPoint x: 101, startPoint y: 294, endPoint x: 112, endPoint y: 291, distance: 11.2
click at [103, 293] on span "Calculation and Presumption" at bounding box center [76, 293] width 79 height 7
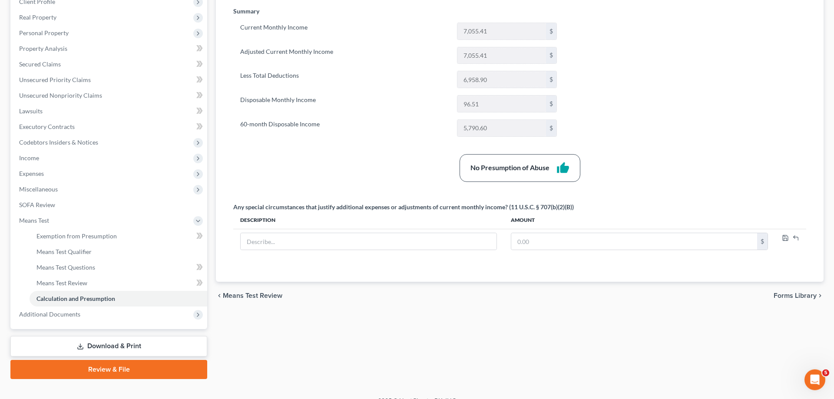
scroll to position [140, 0]
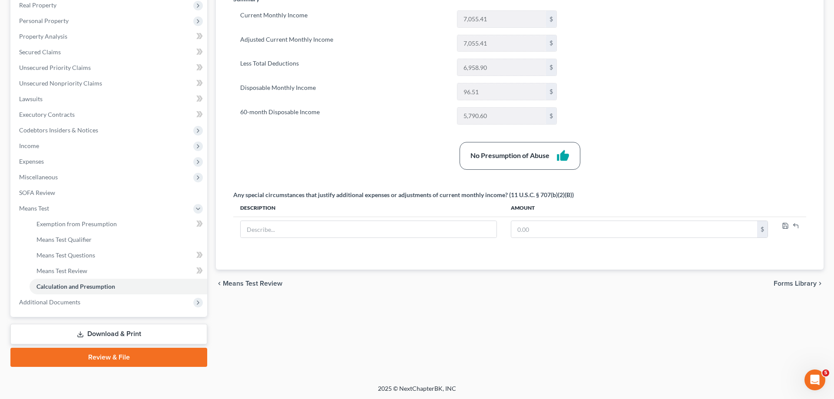
drag, startPoint x: 119, startPoint y: 332, endPoint x: 138, endPoint y: 330, distance: 19.2
click at [119, 332] on link "Download & Print" at bounding box center [108, 334] width 197 height 20
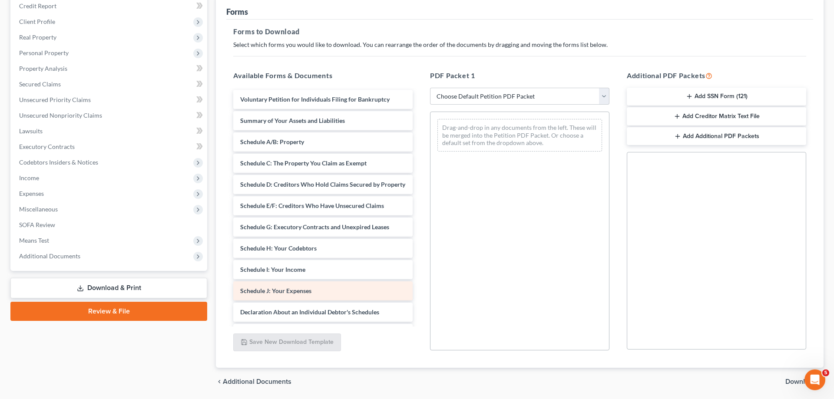
scroll to position [133, 0]
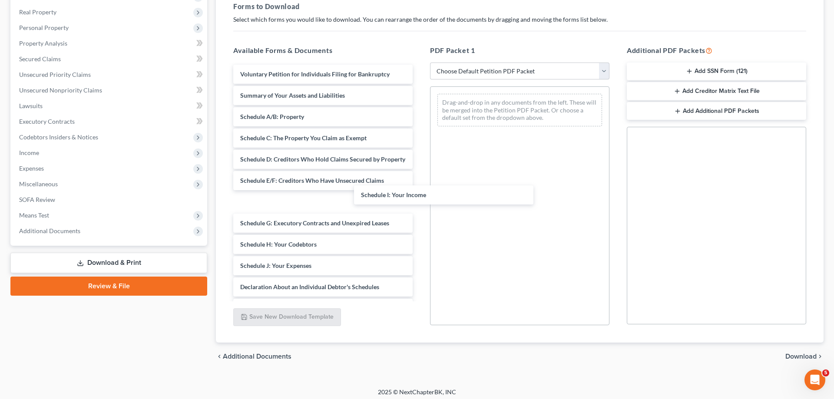
drag, startPoint x: 251, startPoint y: 242, endPoint x: 505, endPoint y: 109, distance: 287.7
click at [420, 82] on div "Schedule I: Your Income Voluntary Petition for Individuals Filing for Bankruptc…" at bounding box center [322, 279] width 193 height 428
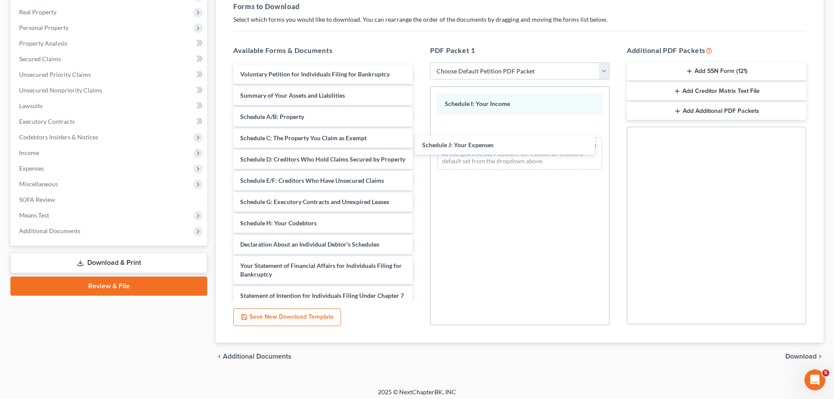
drag, startPoint x: 329, startPoint y: 243, endPoint x: 478, endPoint y: 165, distance: 167.7
click at [420, 143] on div "Schedule J: Your Expenses Voluntary Petition for Individuals Filing for Bankrup…" at bounding box center [322, 258] width 193 height 386
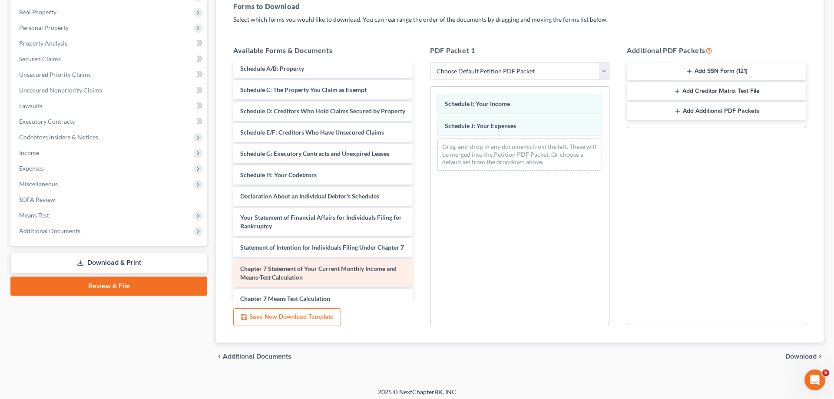
scroll to position [89, 0]
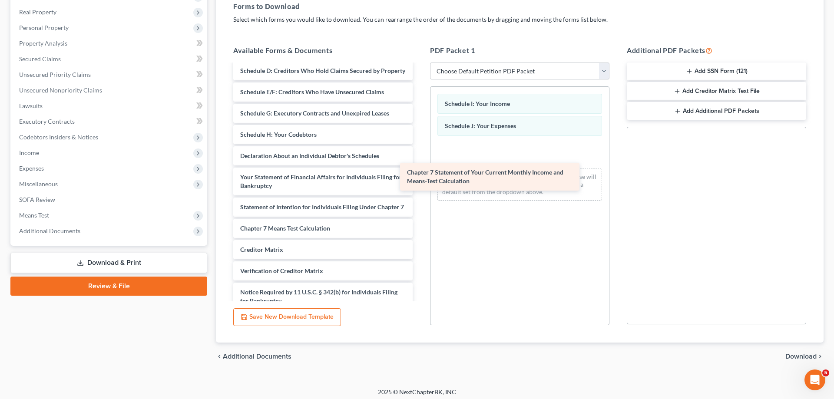
drag, startPoint x: 300, startPoint y: 236, endPoint x: 479, endPoint y: 175, distance: 189.2
click at [420, 173] on div "Chapter 7 Statement of Your Current Monthly Income and Means-Test Calculation V…" at bounding box center [322, 154] width 193 height 356
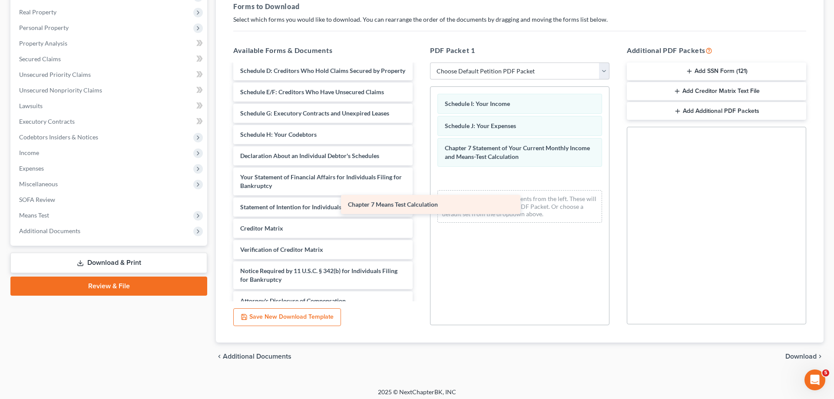
drag, startPoint x: 344, startPoint y: 230, endPoint x: 531, endPoint y: 188, distance: 192.0
click at [420, 188] on div "Chapter 7 Means Test Calculation Voluntary Petition for Individuals Filing for …" at bounding box center [322, 143] width 193 height 335
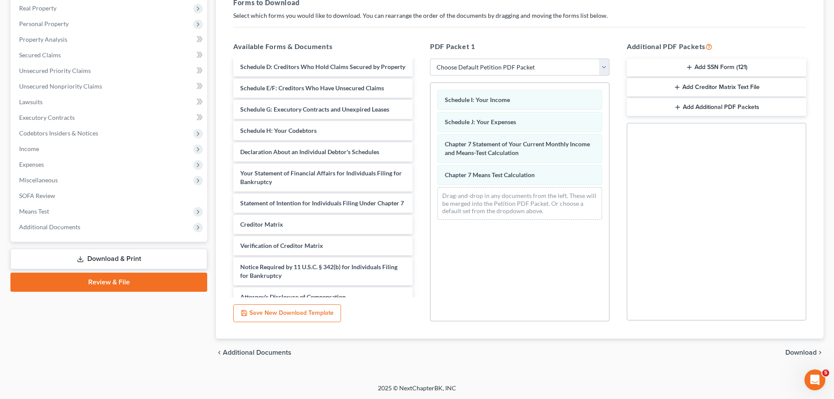
click at [794, 354] on span "Download" at bounding box center [801, 352] width 31 height 7
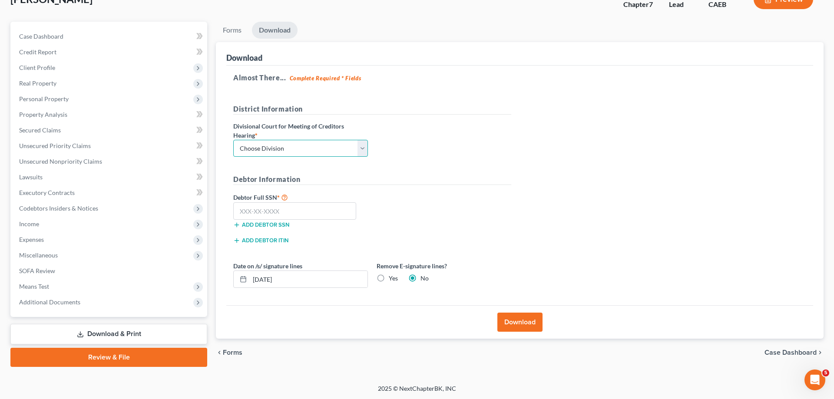
click at [233, 140] on select "Choose Division Fresno Modesto [GEOGRAPHIC_DATA]" at bounding box center [300, 148] width 135 height 17
select select "2"
click option "[GEOGRAPHIC_DATA]" at bounding box center [0, 0] width 0 height 0
drag, startPoint x: 259, startPoint y: 218, endPoint x: 253, endPoint y: 222, distance: 6.5
click at [259, 219] on input "text" at bounding box center [294, 210] width 123 height 17
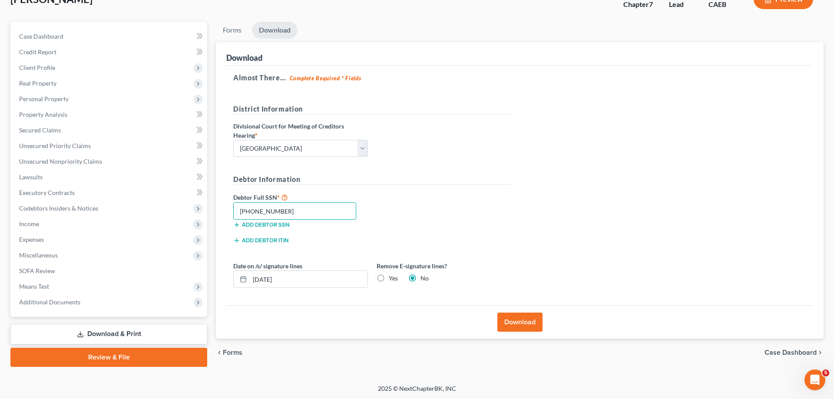
drag, startPoint x: 287, startPoint y: 207, endPoint x: 203, endPoint y: 211, distance: 84.4
click at [233, 211] on input "[PHONE_NUMBER]" at bounding box center [294, 210] width 123 height 17
type input "111-11-1111"
click at [533, 322] on button "Download" at bounding box center [520, 322] width 45 height 19
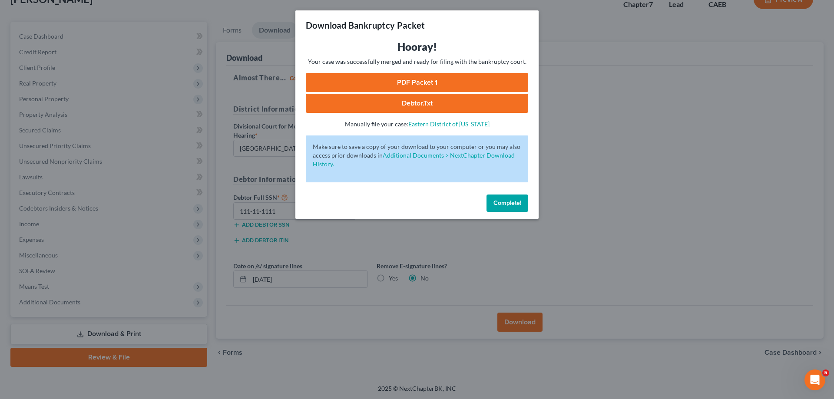
click at [388, 79] on link "PDF Packet 1" at bounding box center [417, 82] width 222 height 19
drag, startPoint x: 494, startPoint y: 196, endPoint x: 509, endPoint y: 208, distance: 20.1
click at [495, 197] on button "Complete!" at bounding box center [508, 203] width 42 height 17
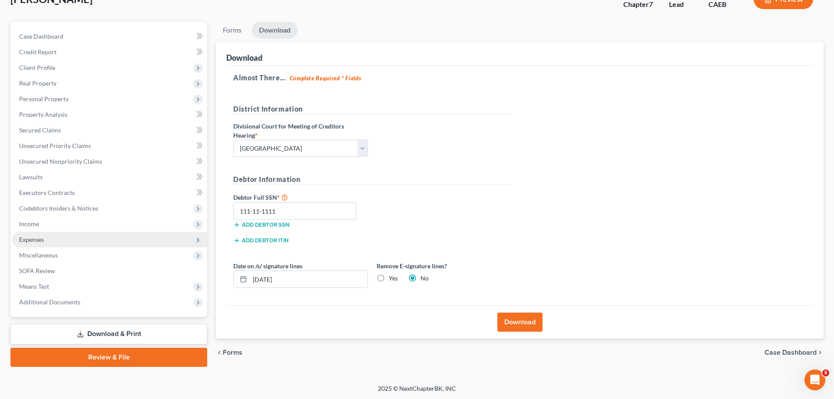
drag, startPoint x: 57, startPoint y: 241, endPoint x: 56, endPoint y: 246, distance: 5.7
click at [56, 241] on span "Expenses" at bounding box center [109, 240] width 195 height 16
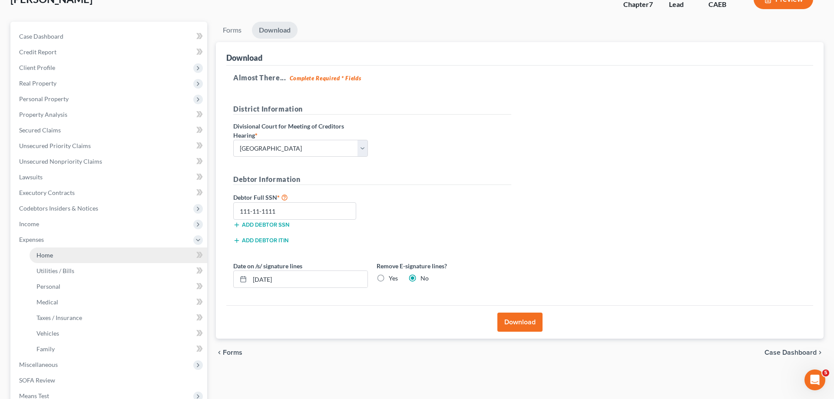
click at [58, 253] on link "Home" at bounding box center [119, 256] width 178 height 16
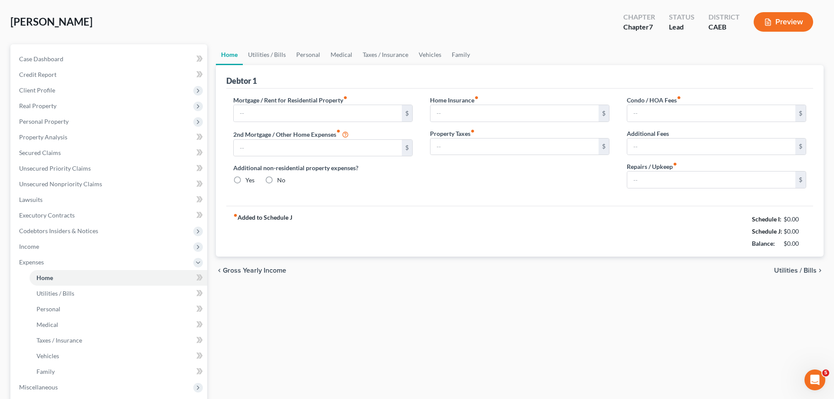
type input "0.00"
radio input "true"
type input "0.00"
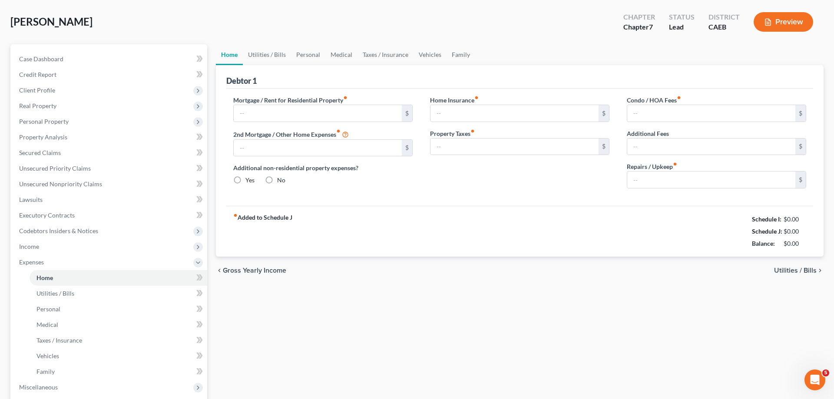
type input "0.00"
